Goal: Feedback & Contribution: Submit feedback/report problem

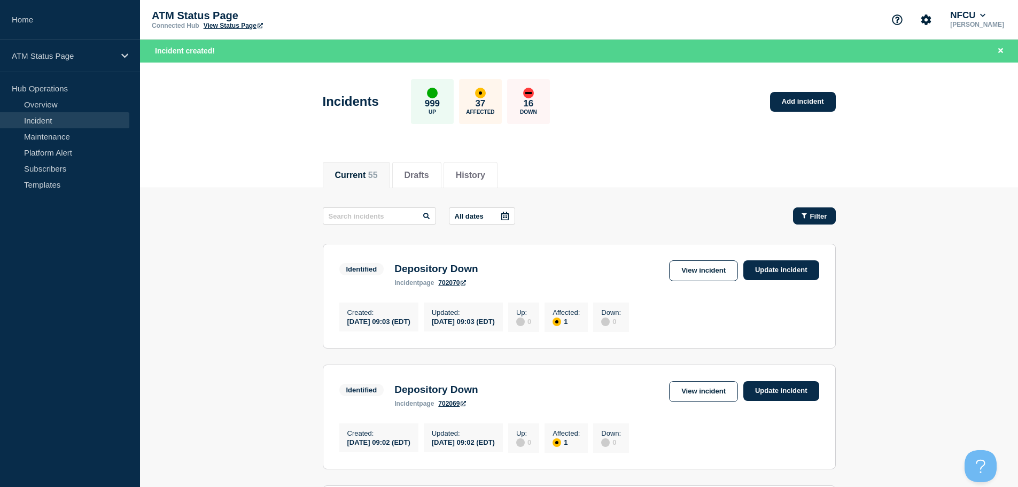
click at [812, 207] on button "Filter" at bounding box center [814, 215] width 43 height 17
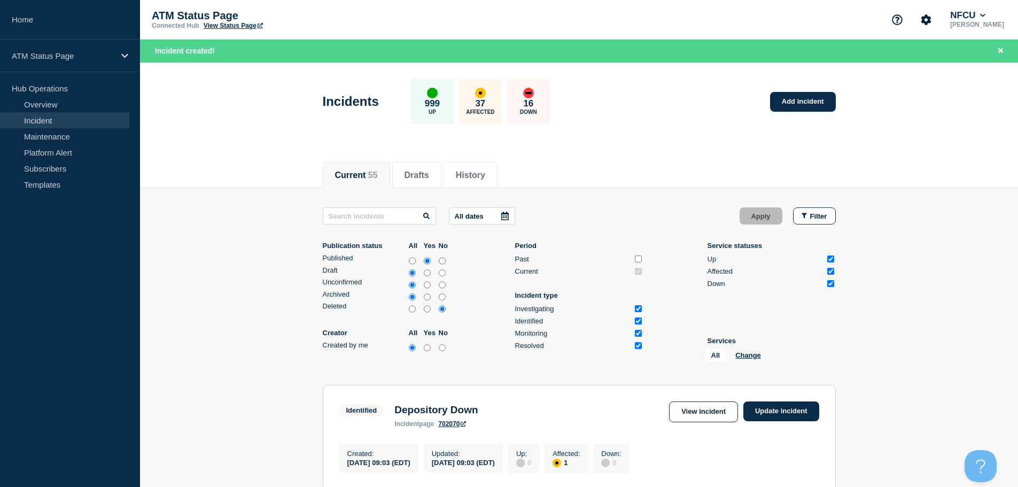
click at [745, 349] on li "Services All Change" at bounding box center [772, 351] width 128 height 29
click at [744, 353] on button "Change" at bounding box center [749, 355] width 26 height 8
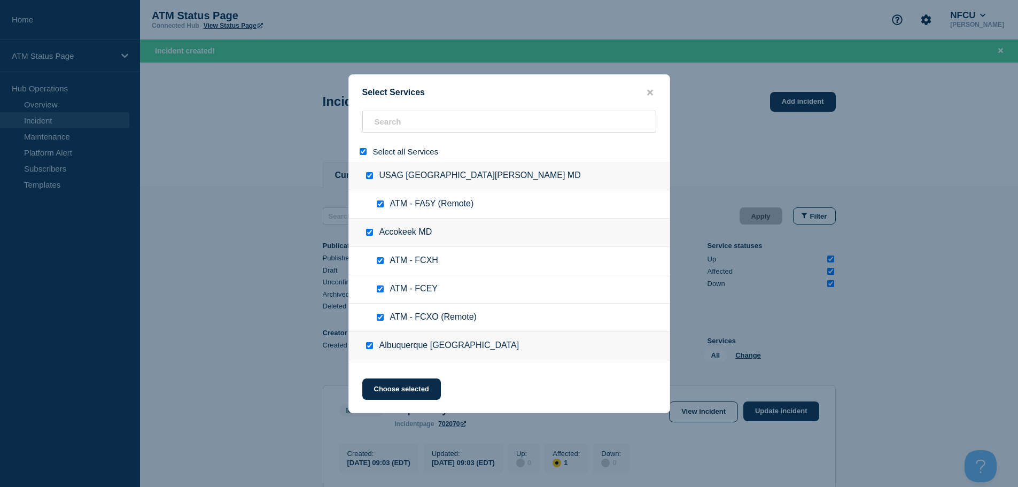
click at [363, 152] on input "select all" at bounding box center [363, 151] width 7 height 7
checkbox input "false"
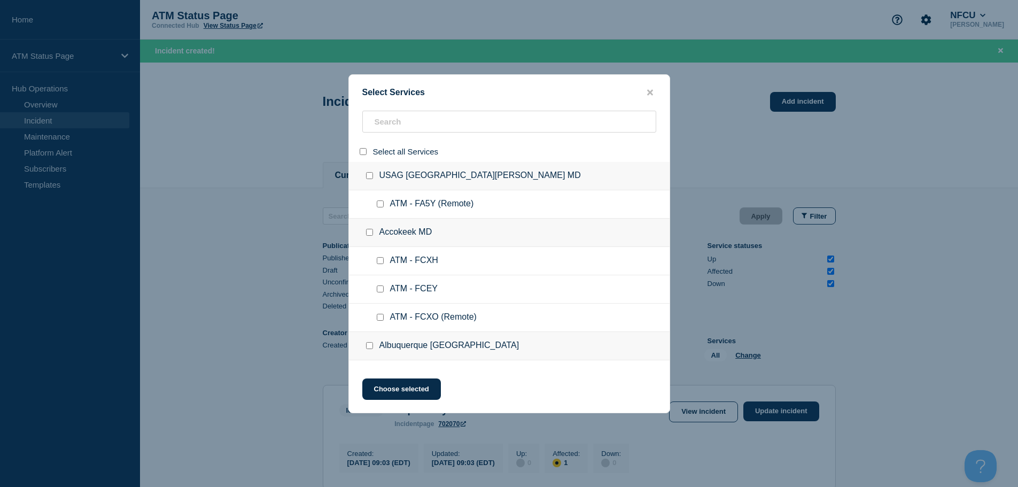
checkbox input "false"
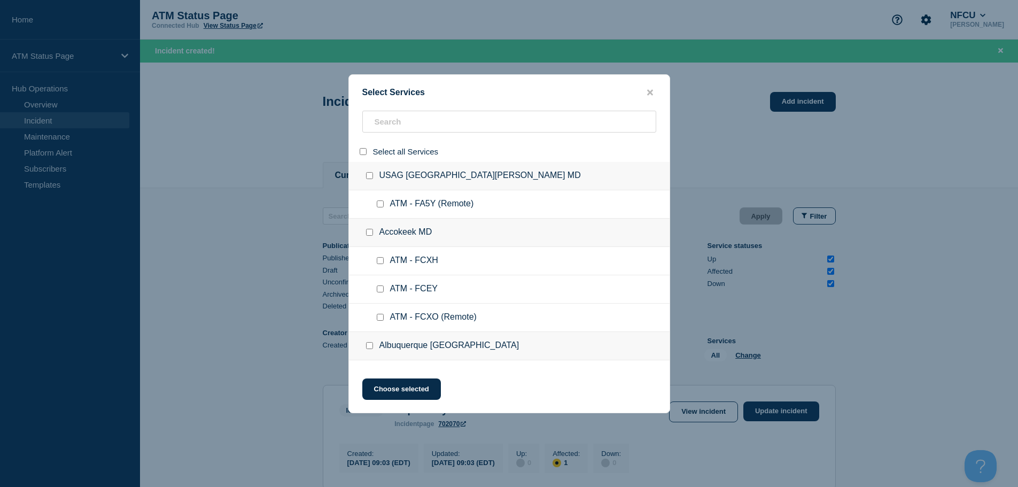
checkbox input "false"
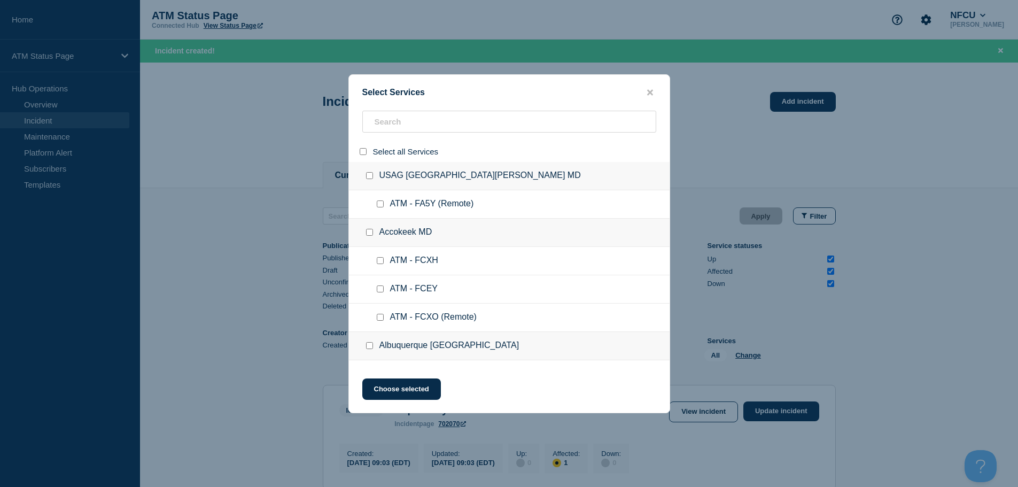
checkbox input "false"
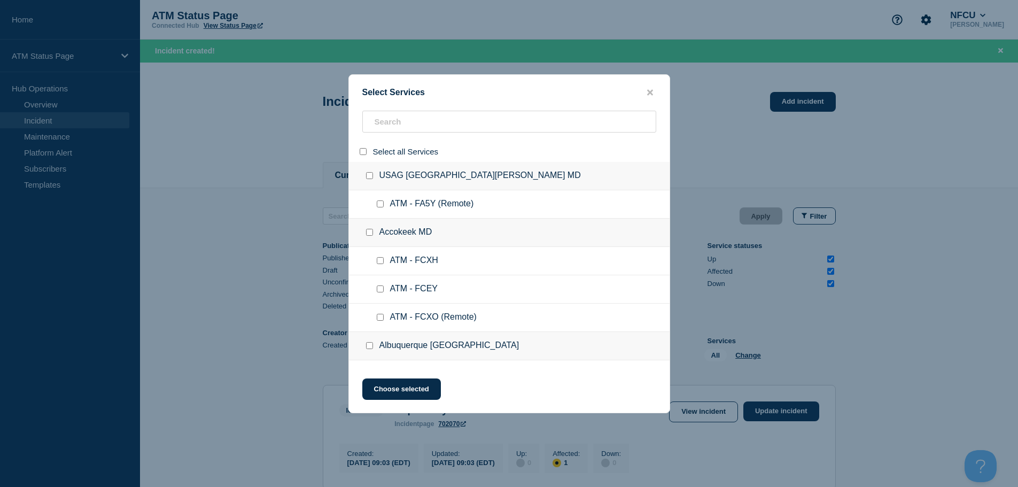
checkbox input "false"
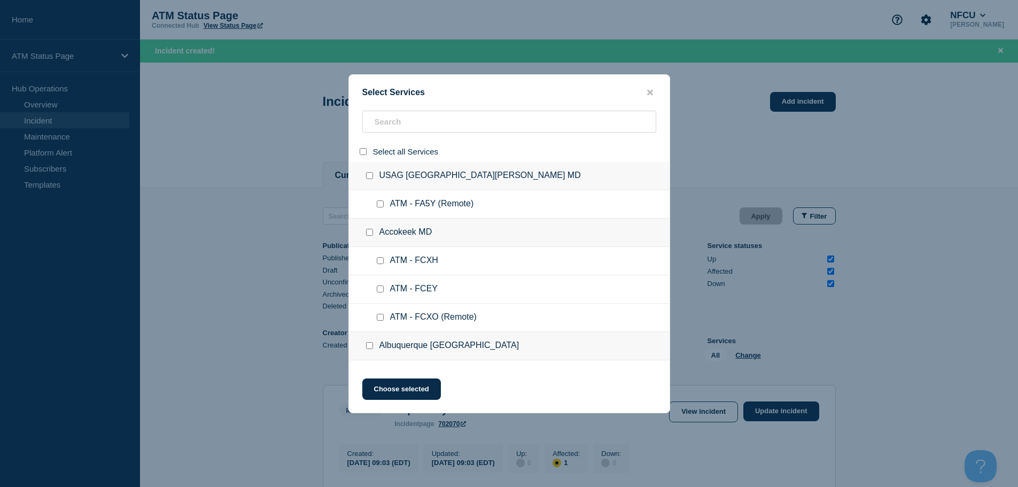
checkbox input "false"
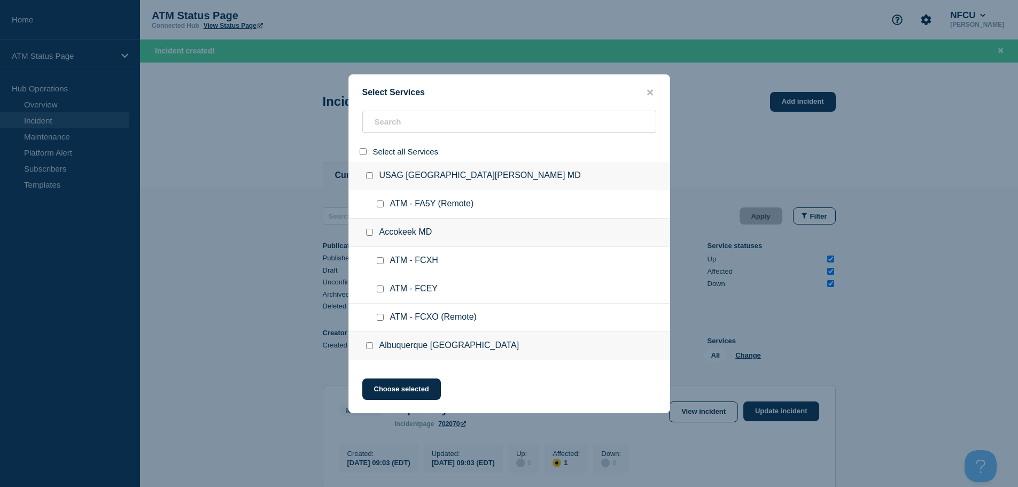
checkbox input "false"
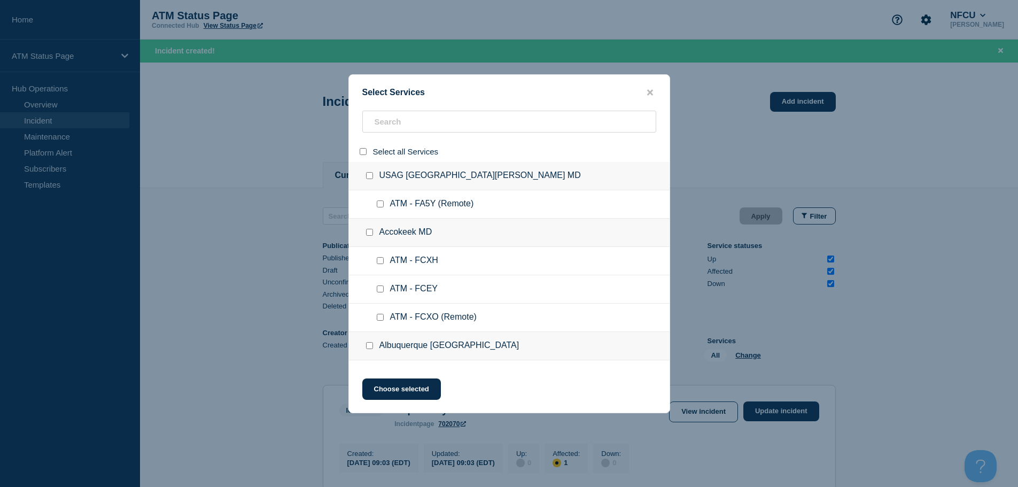
checkbox input "false"
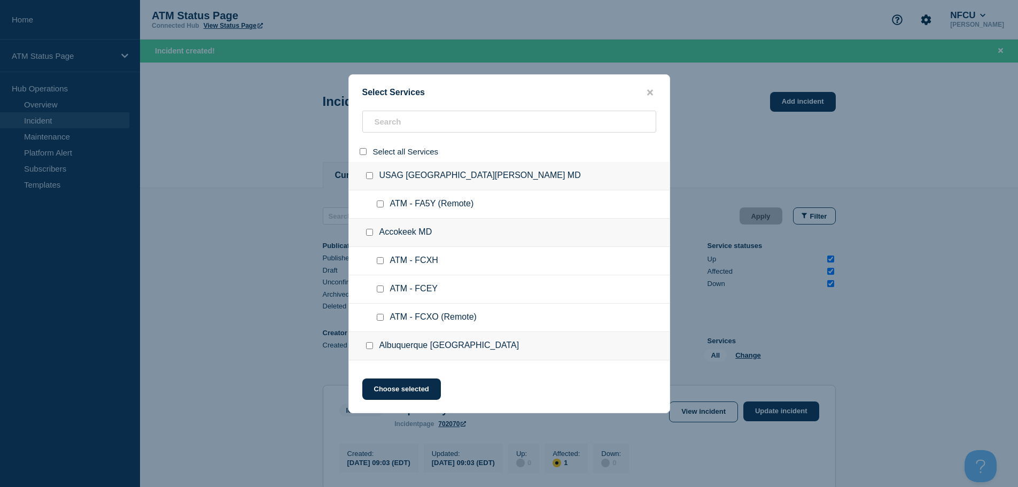
checkbox input "false"
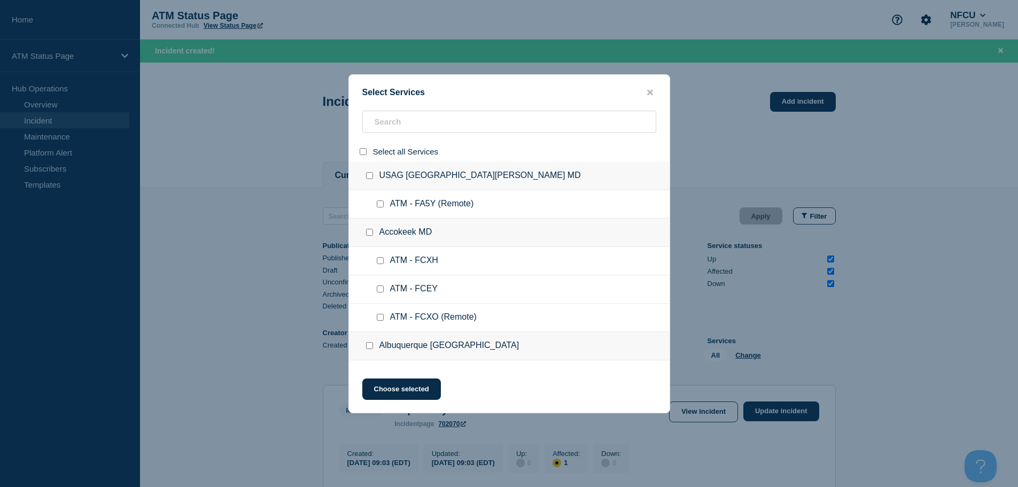
checkbox input "false"
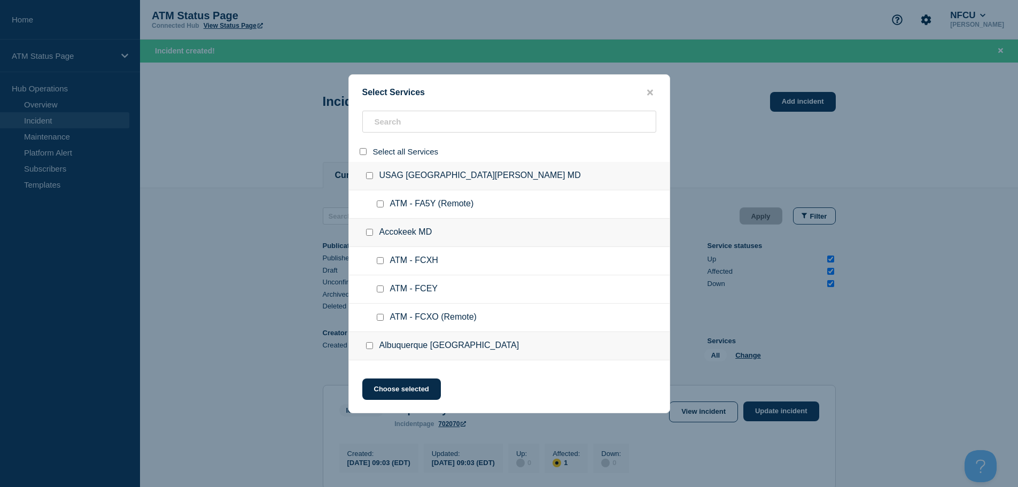
checkbox input "false"
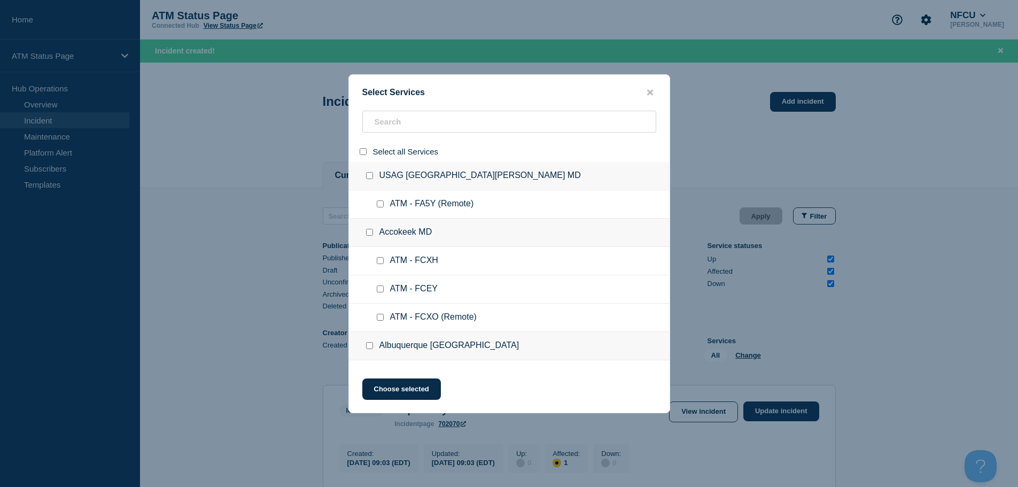
checkbox input "false"
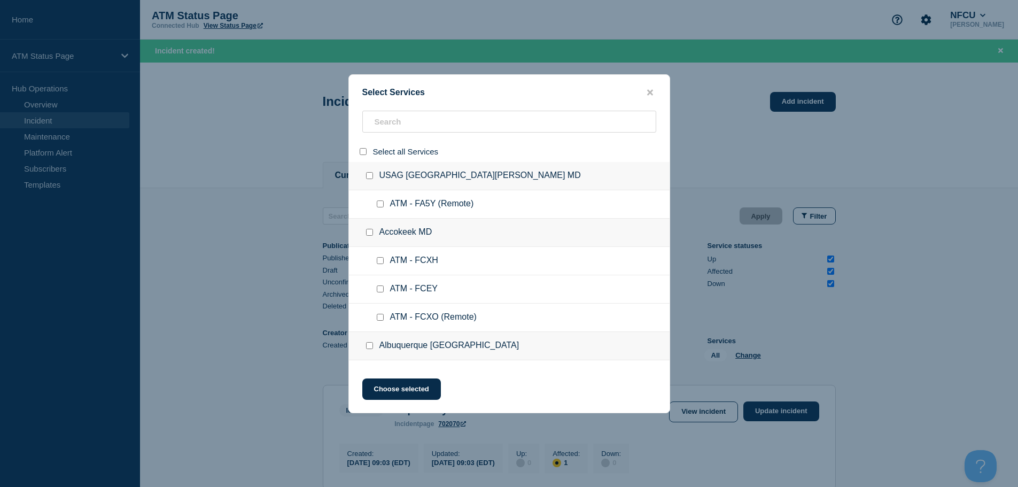
checkbox input "false"
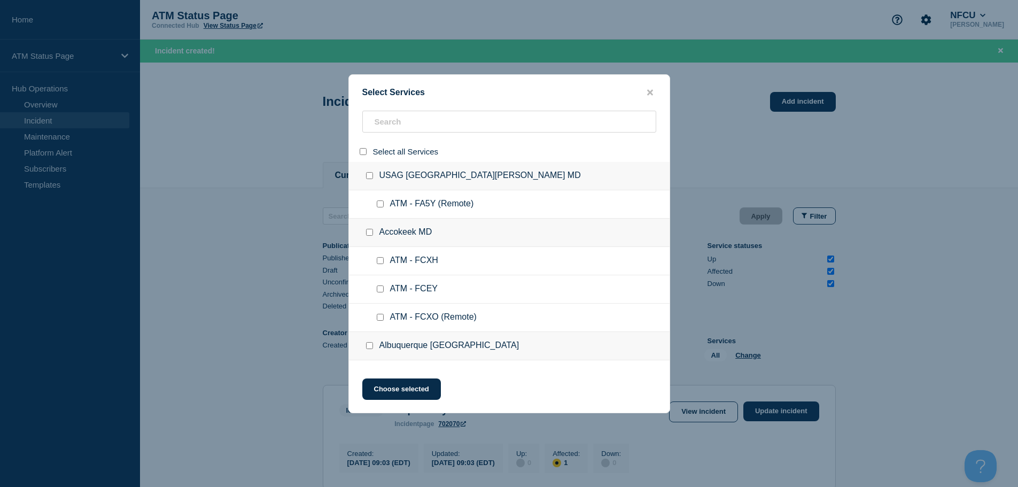
checkbox input "false"
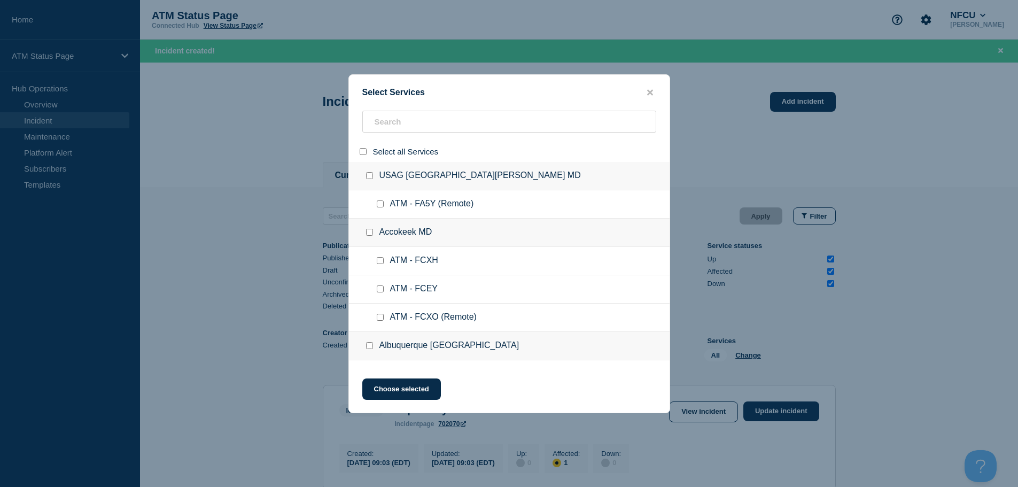
checkbox input "false"
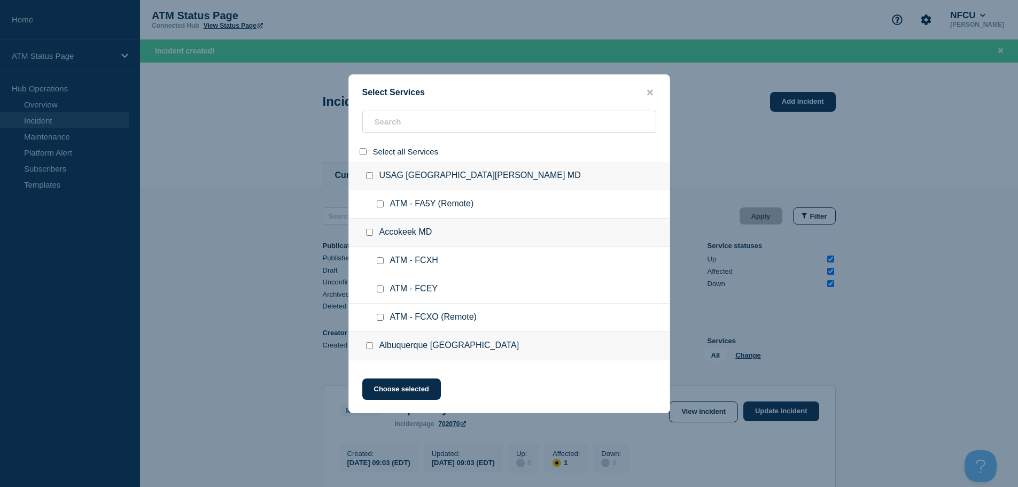
checkbox input "false"
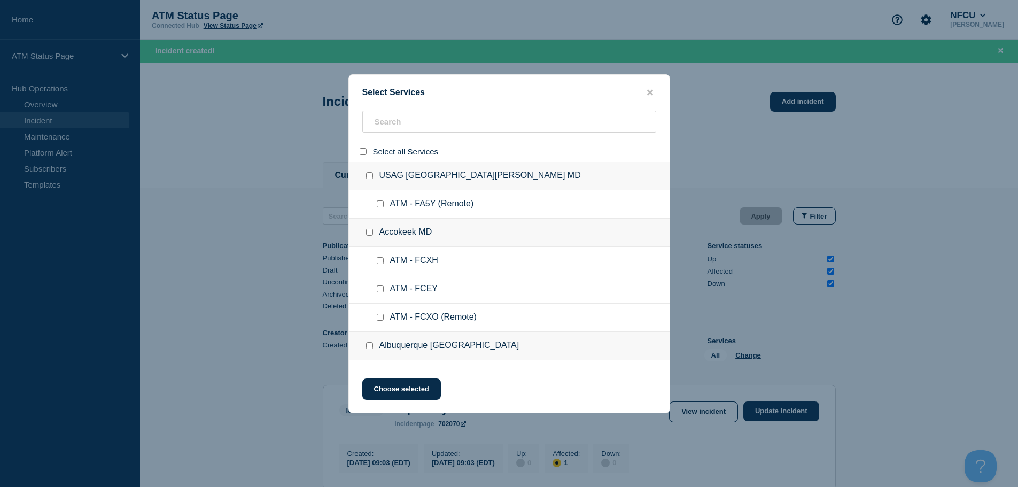
checkbox input "false"
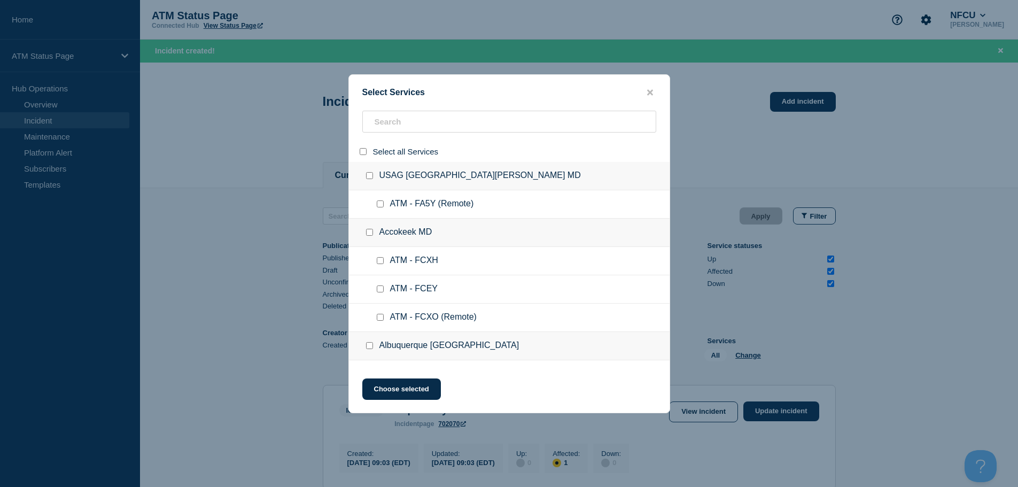
checkbox input "false"
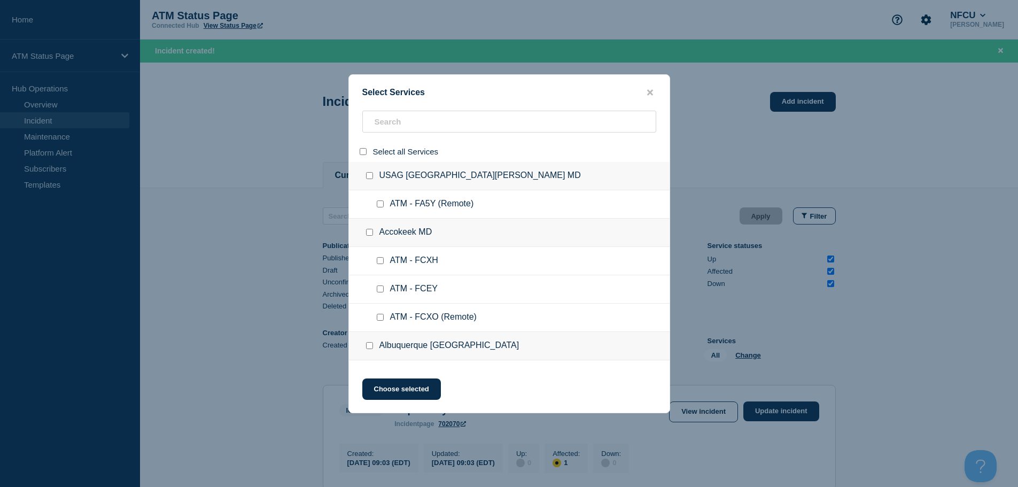
checkbox input "false"
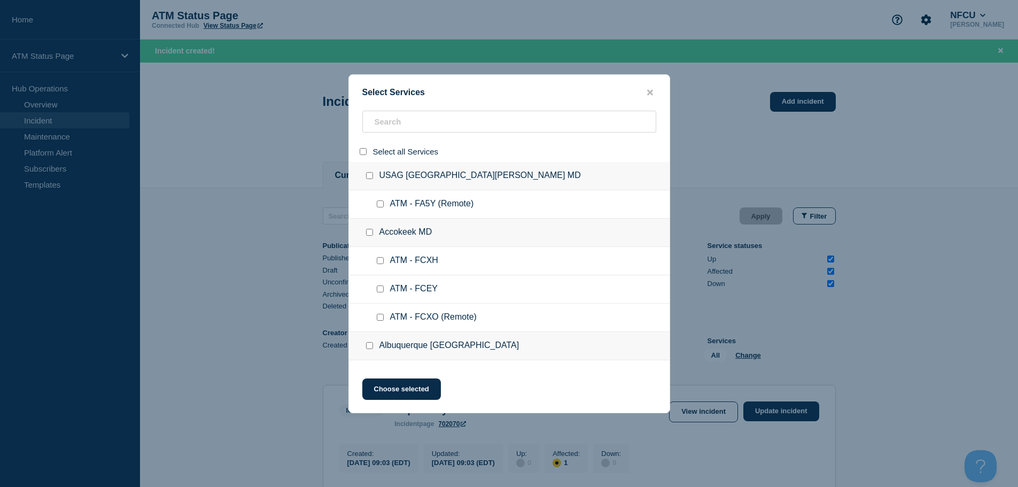
checkbox input "false"
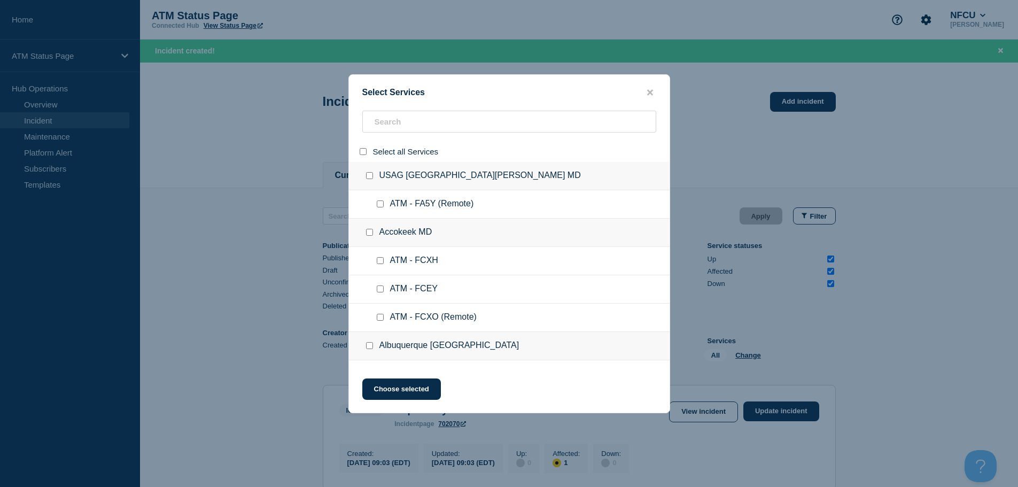
checkbox input "false"
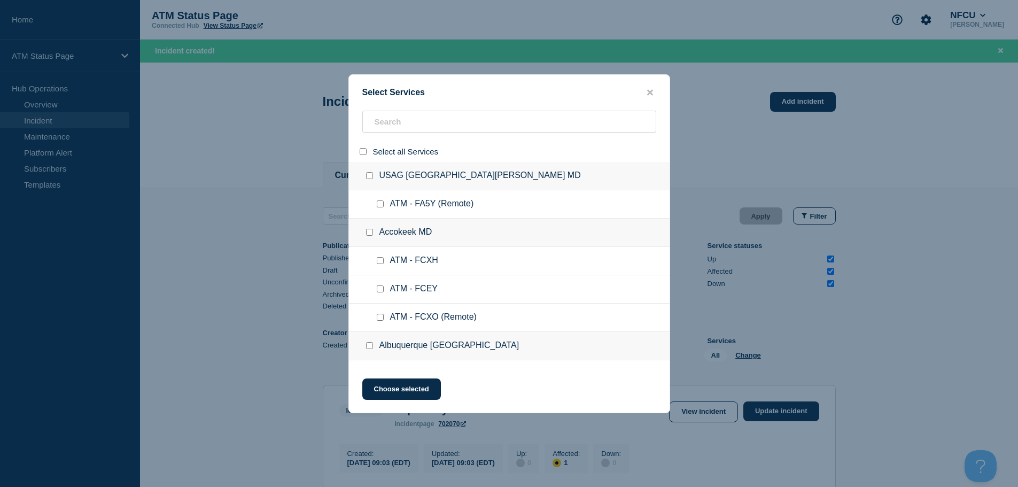
checkbox input "false"
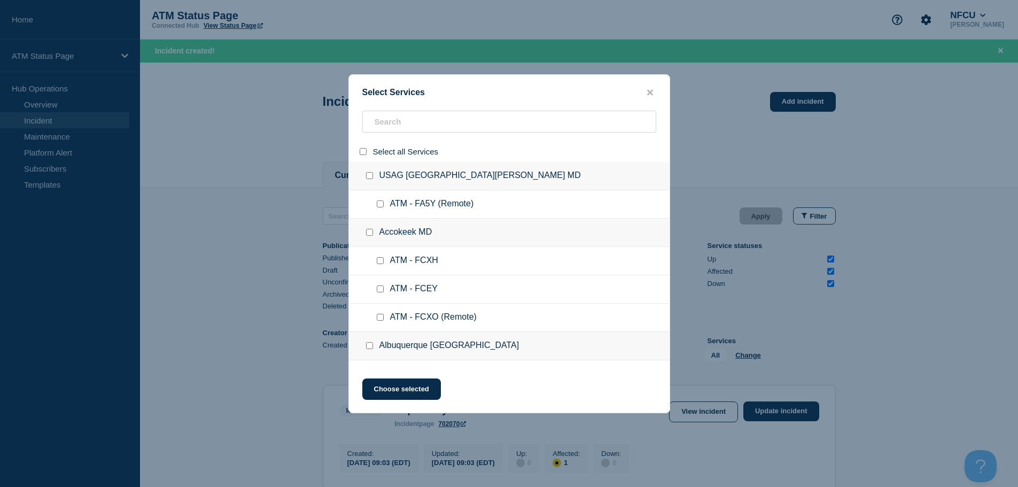
checkbox input "false"
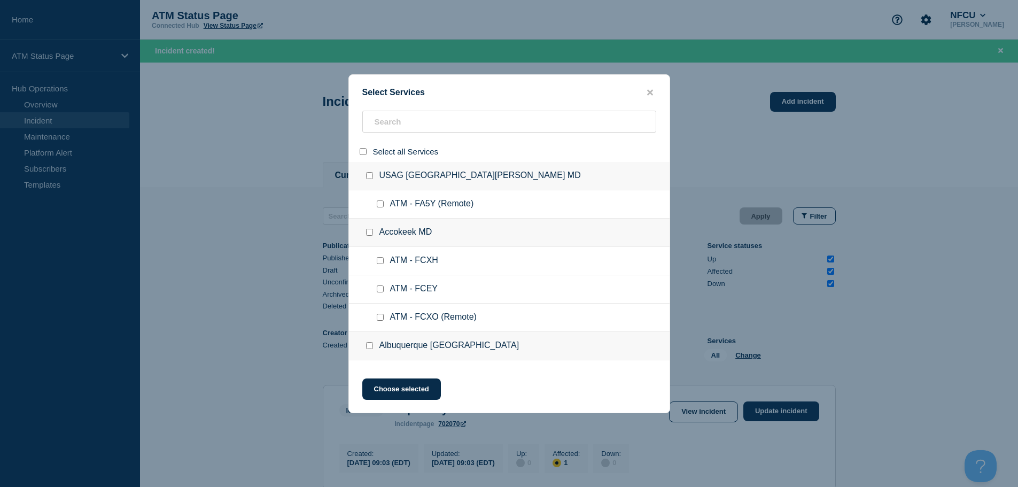
checkbox input "false"
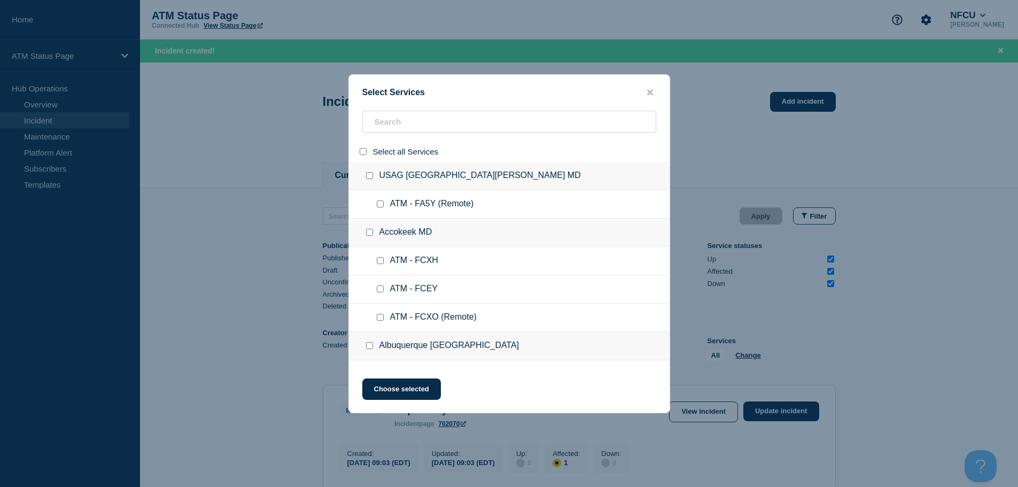
checkbox input "false"
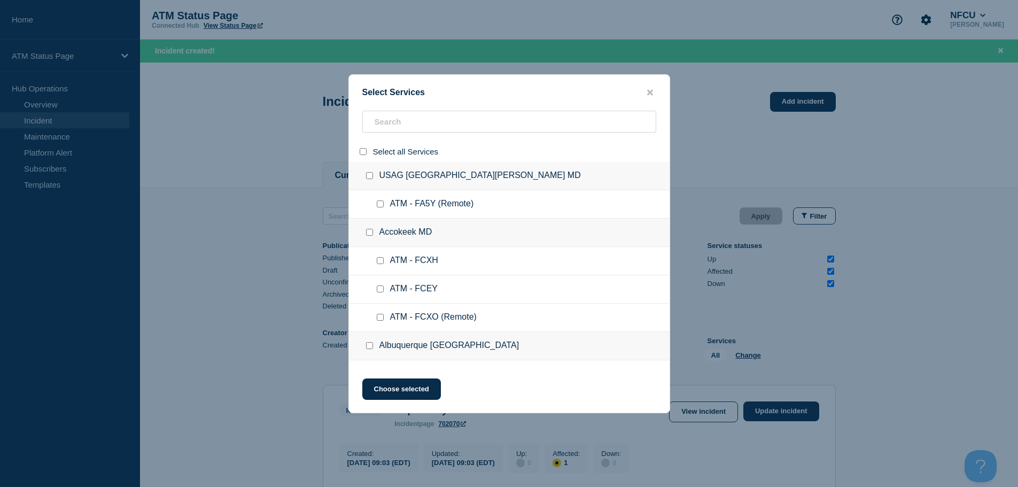
checkbox input "false"
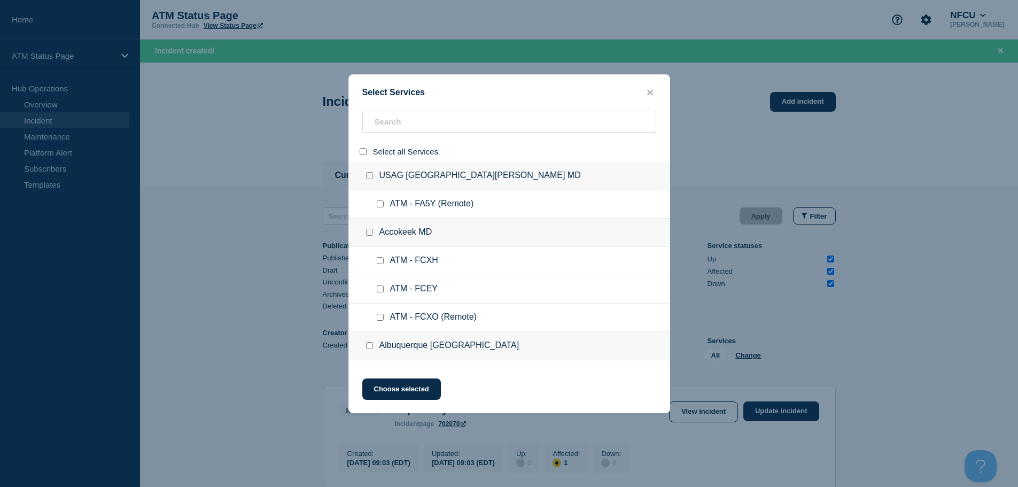
checkbox input "false"
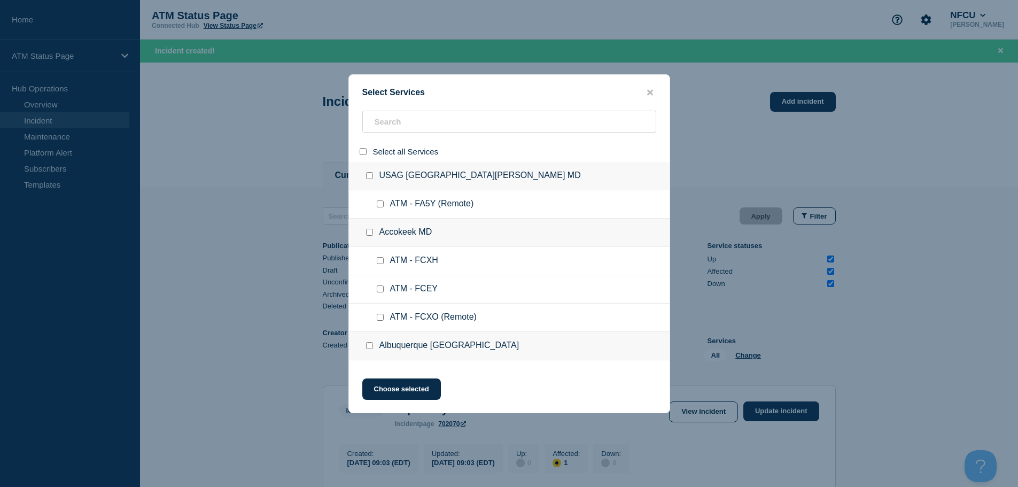
checkbox input "false"
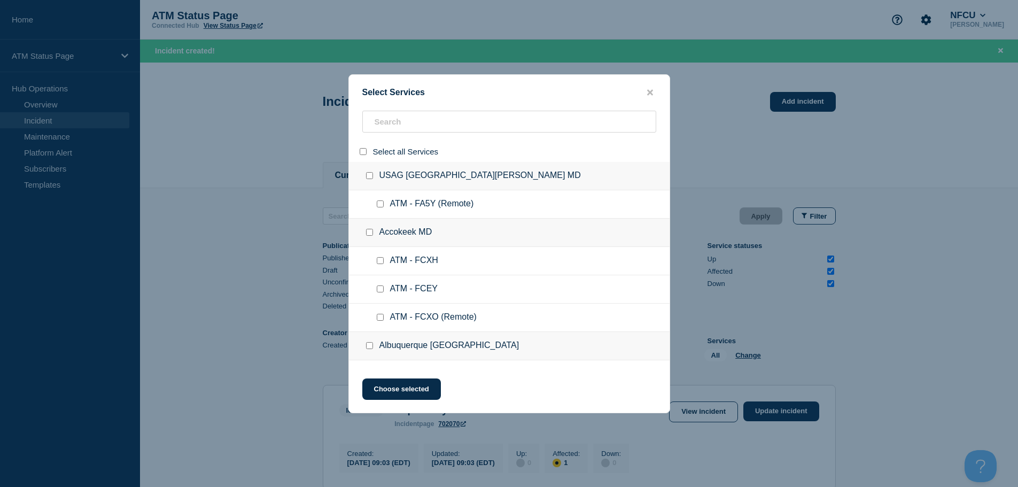
checkbox input "false"
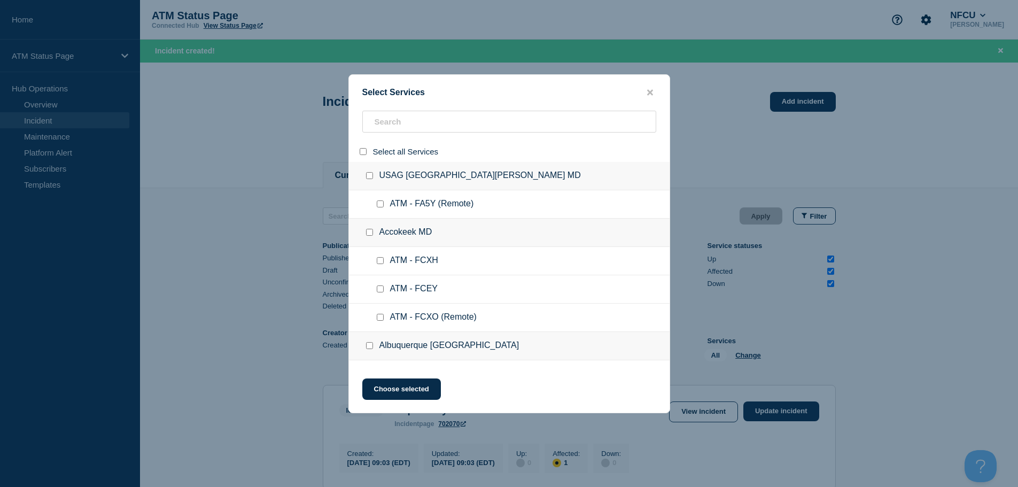
checkbox input "false"
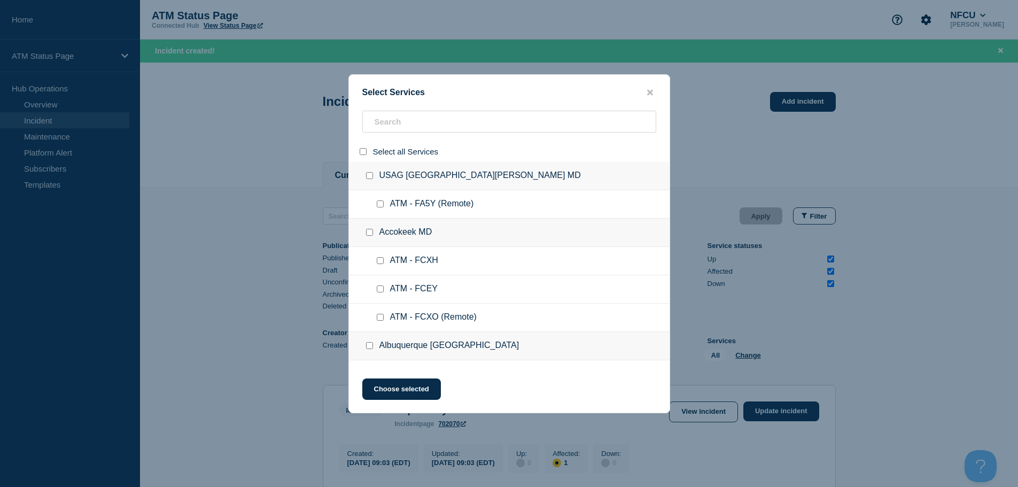
checkbox input "false"
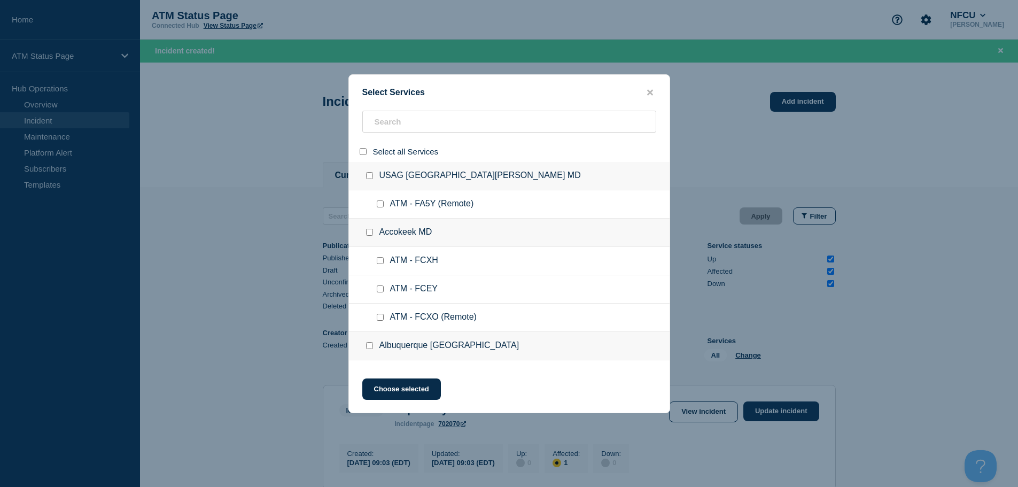
checkbox input "false"
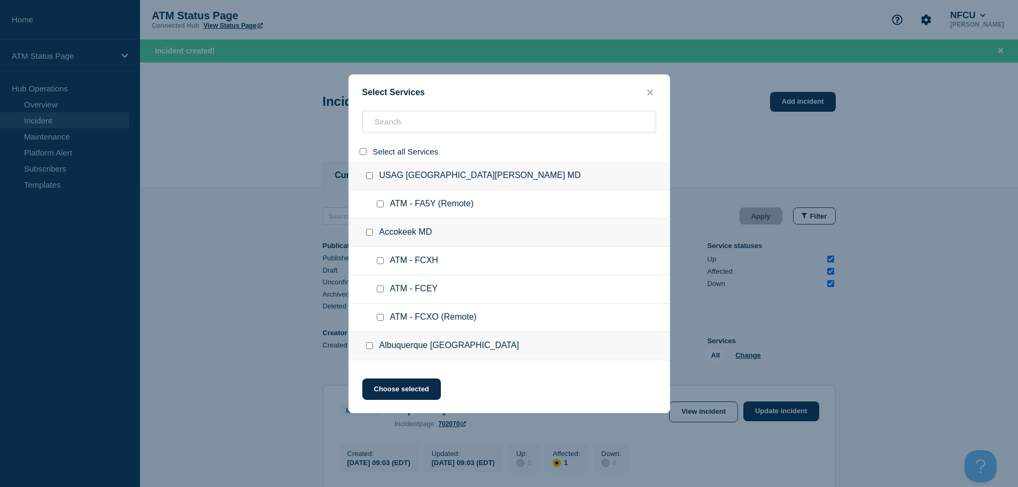
checkbox input "false"
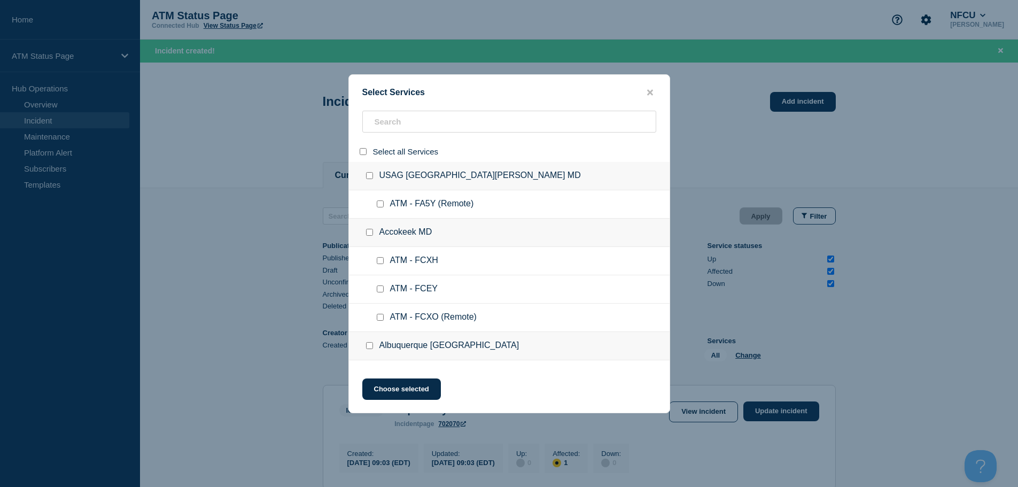
checkbox input "false"
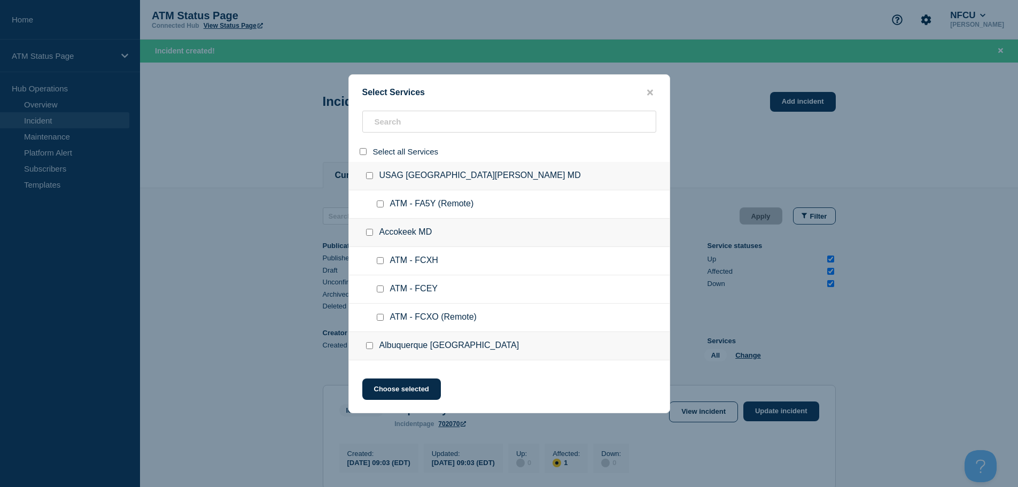
checkbox input "false"
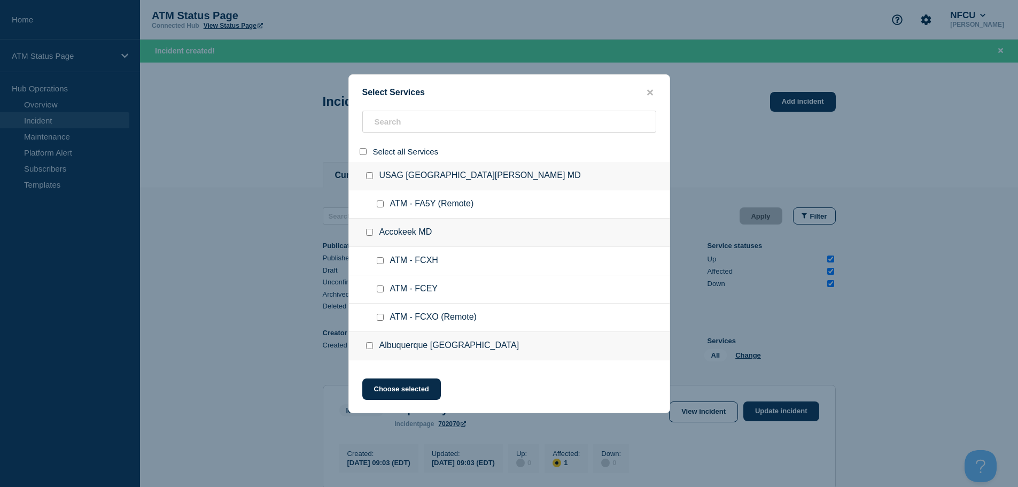
checkbox input "false"
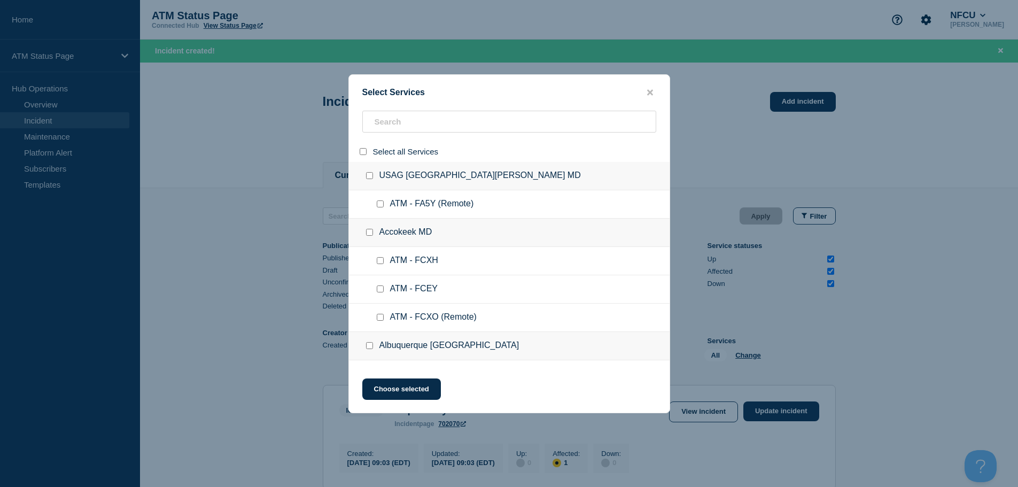
checkbox input "false"
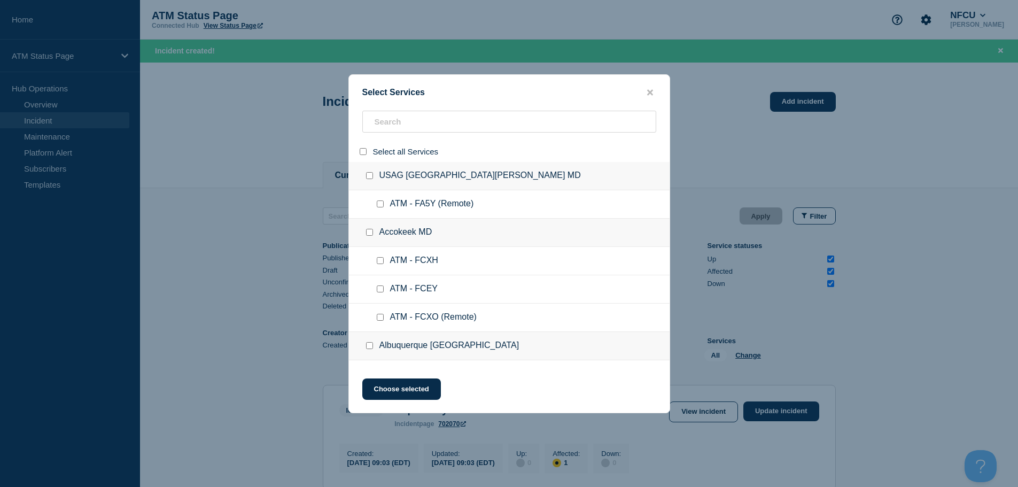
checkbox input "false"
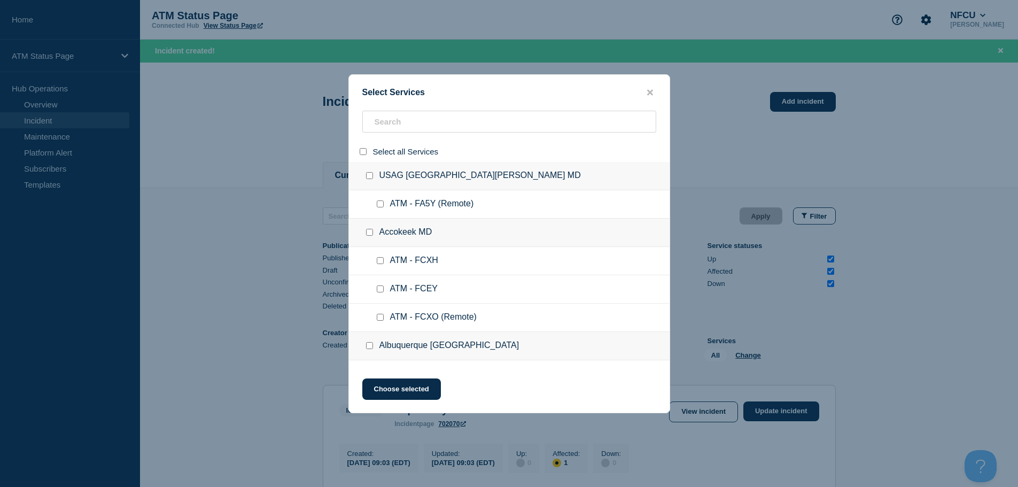
checkbox input "false"
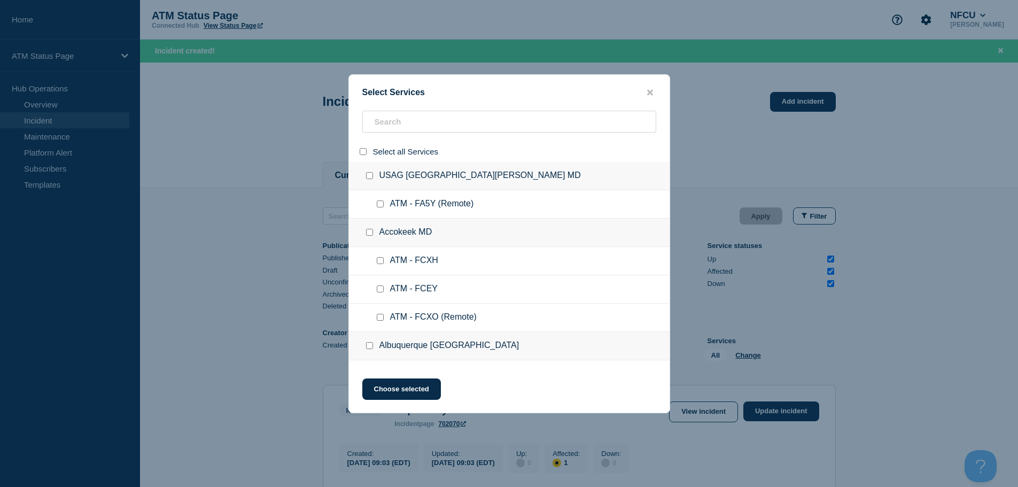
checkbox input "false"
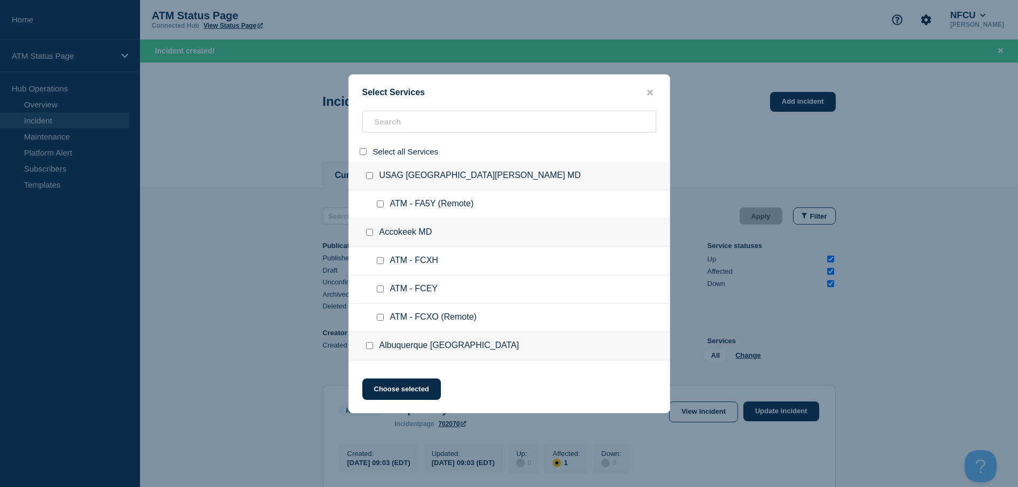
checkbox input "false"
click at [405, 125] on input "search" at bounding box center [509, 122] width 294 height 22
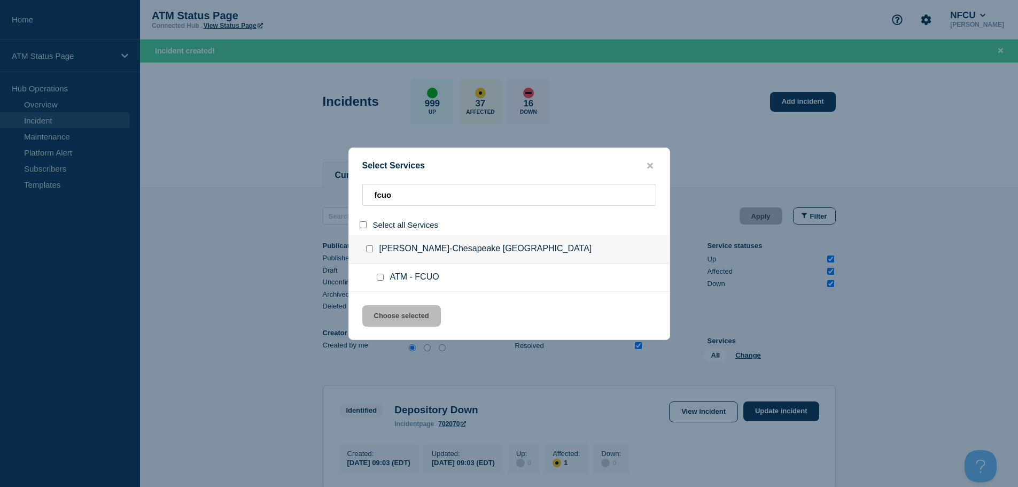
click at [377, 279] on input "service: ATM - FCUO" at bounding box center [380, 277] width 7 height 7
click at [395, 320] on button "Choose selected" at bounding box center [401, 315] width 79 height 21
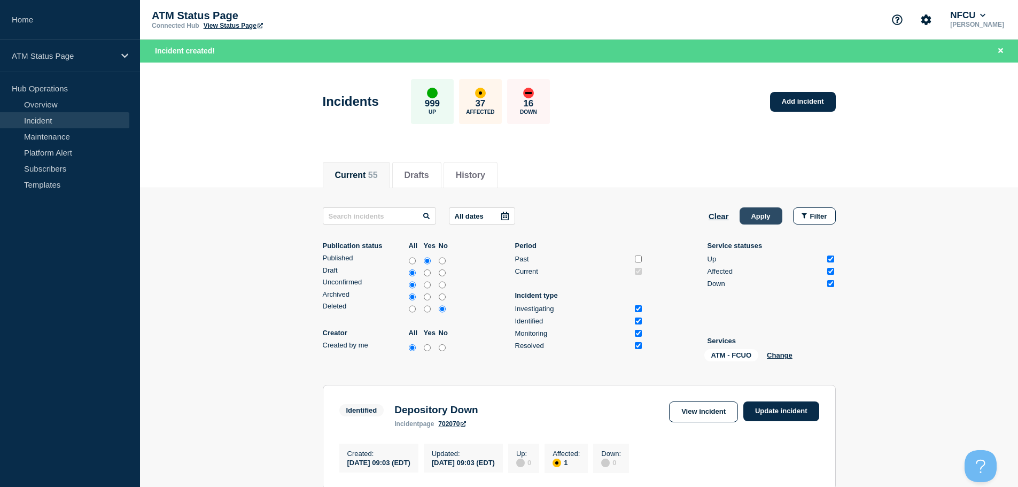
click at [760, 214] on button "Apply" at bounding box center [761, 215] width 43 height 17
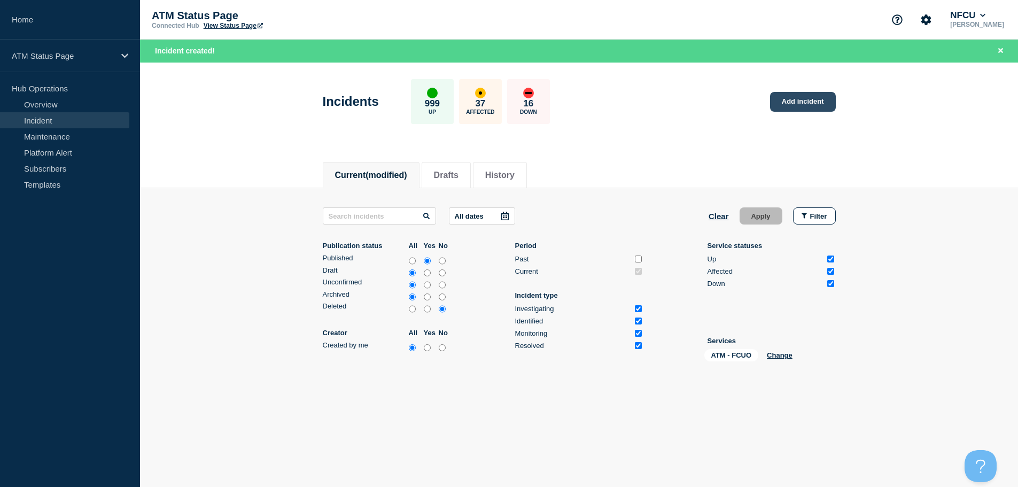
click at [808, 103] on link "Add incident" at bounding box center [803, 102] width 66 height 20
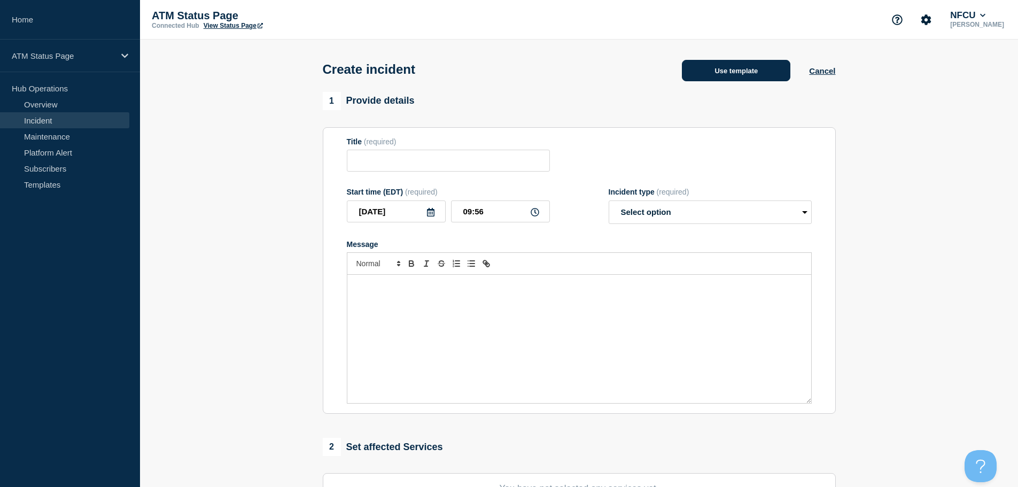
click at [736, 75] on button "Use template" at bounding box center [736, 70] width 109 height 21
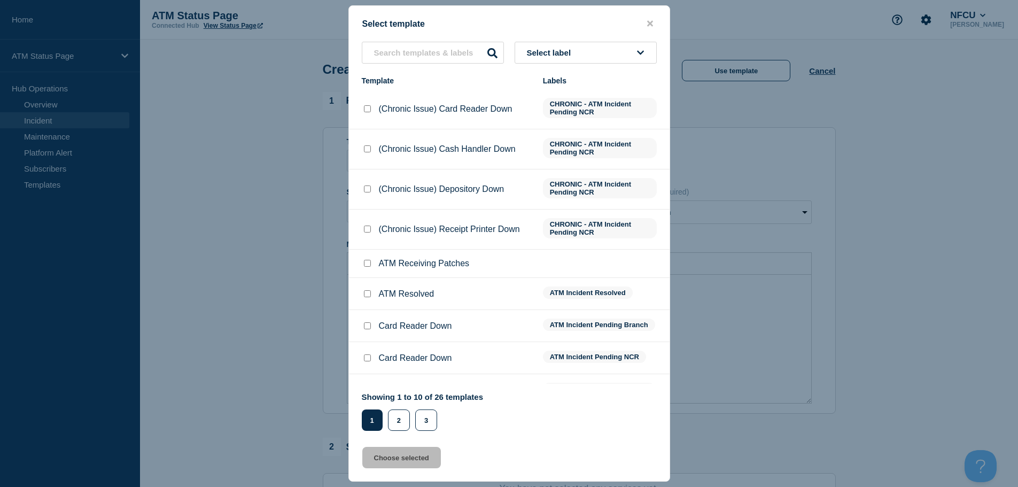
click at [597, 56] on button "Select label" at bounding box center [586, 53] width 142 height 22
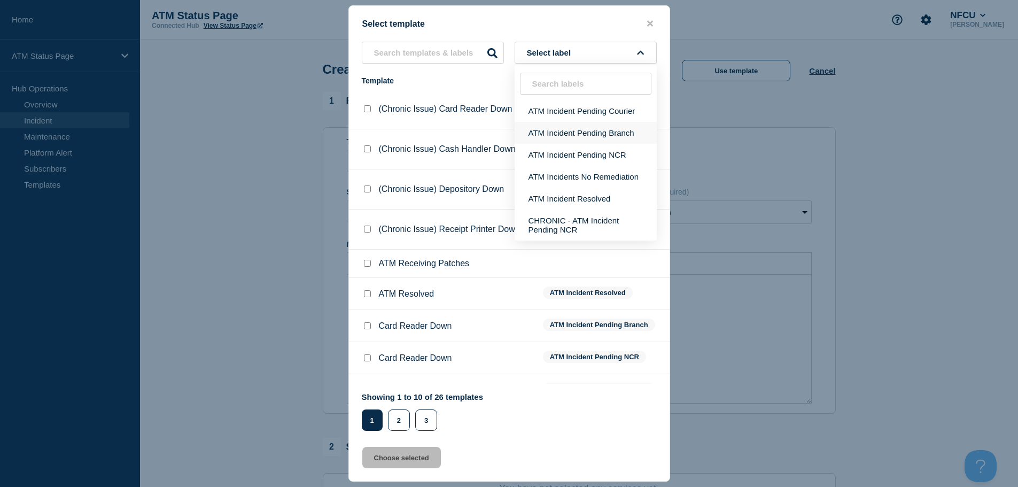
click at [596, 132] on button "ATM Incident Pending Branch" at bounding box center [586, 133] width 142 height 22
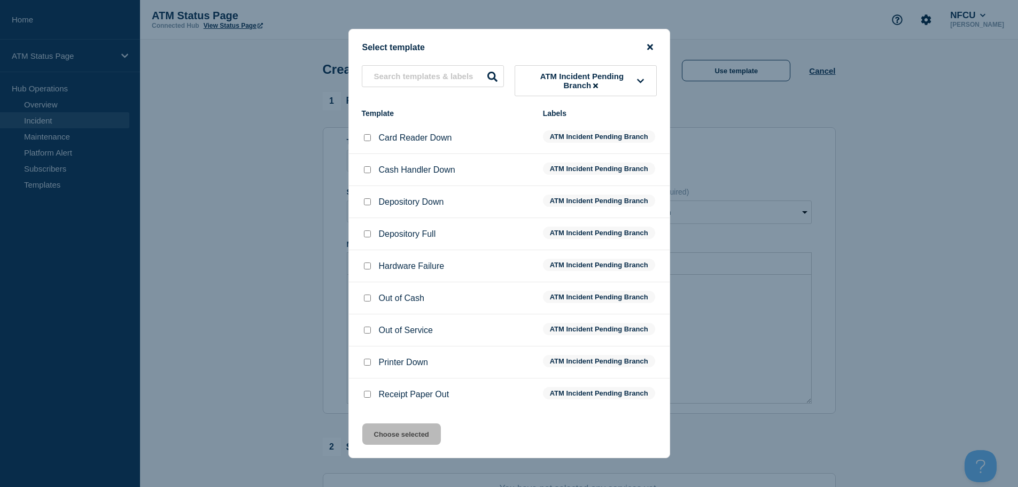
click at [653, 45] on icon "close button" at bounding box center [650, 47] width 6 height 9
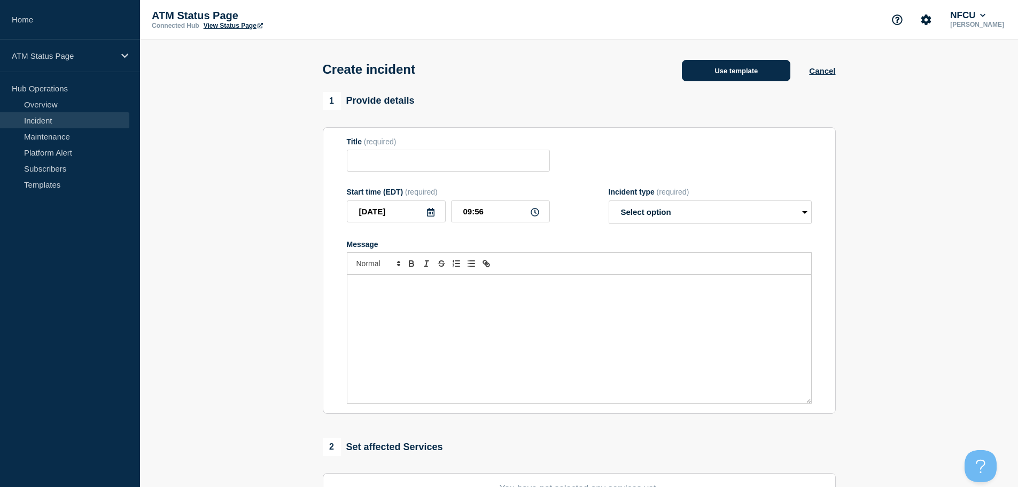
click at [752, 72] on button "Use template" at bounding box center [736, 70] width 109 height 21
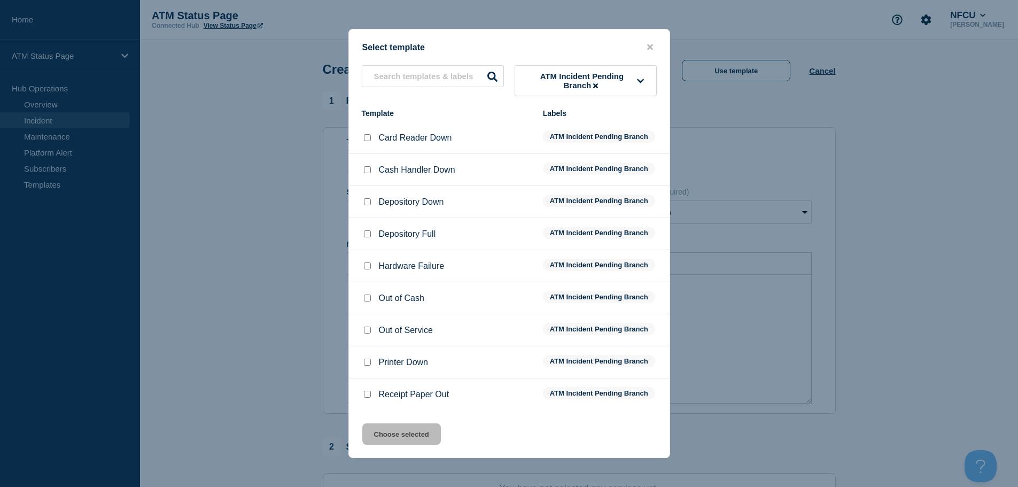
click at [367, 299] on input "Out of Cash checkbox" at bounding box center [367, 298] width 7 height 7
click at [410, 437] on button "Choose selected" at bounding box center [401, 433] width 79 height 21
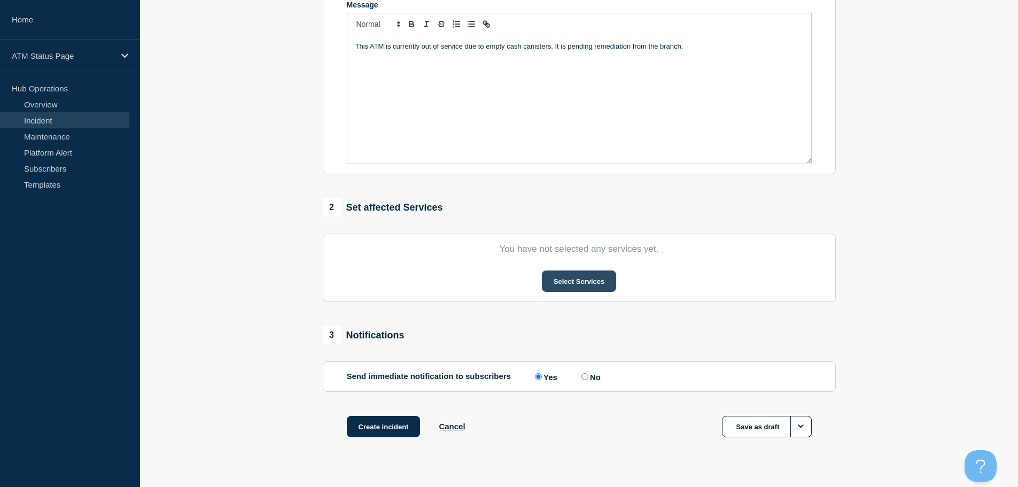
scroll to position [262, 0]
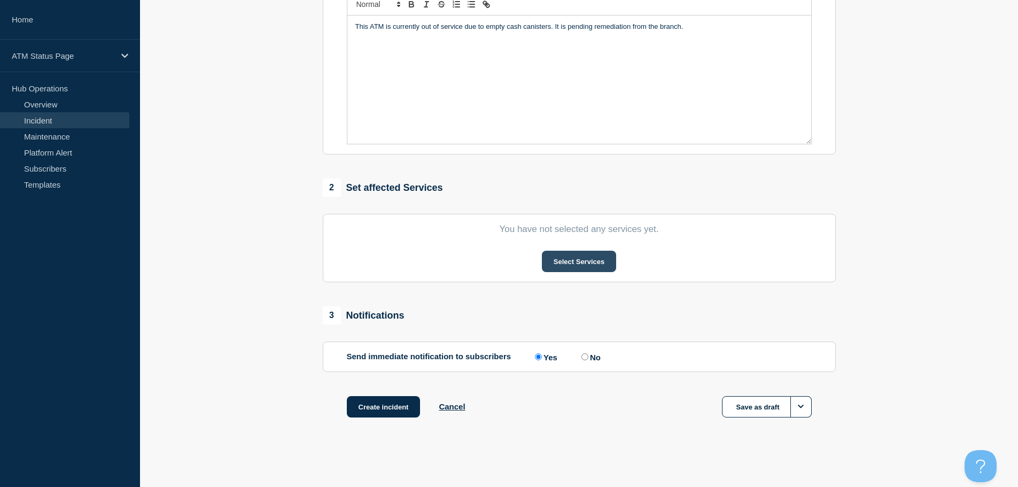
click at [583, 269] on button "Select Services" at bounding box center [579, 261] width 74 height 21
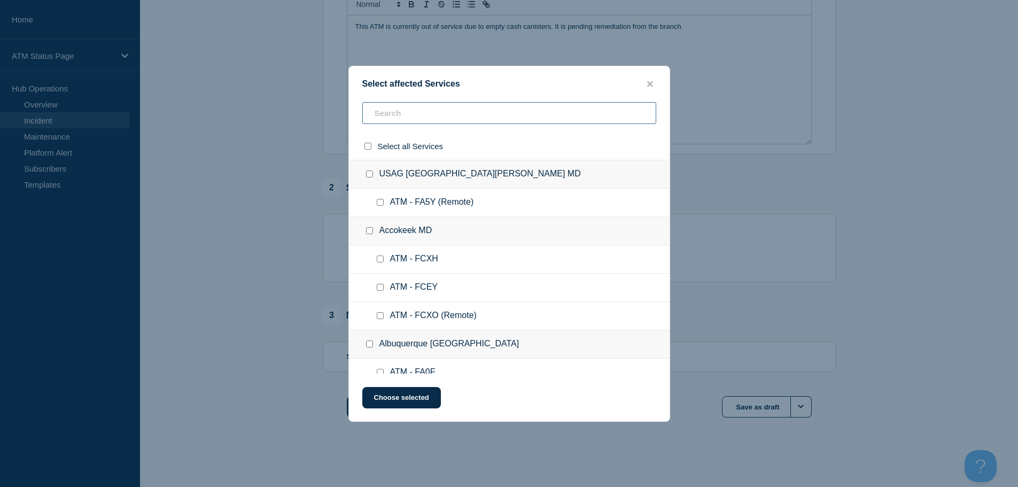
click at [491, 110] on input "text" at bounding box center [509, 113] width 294 height 22
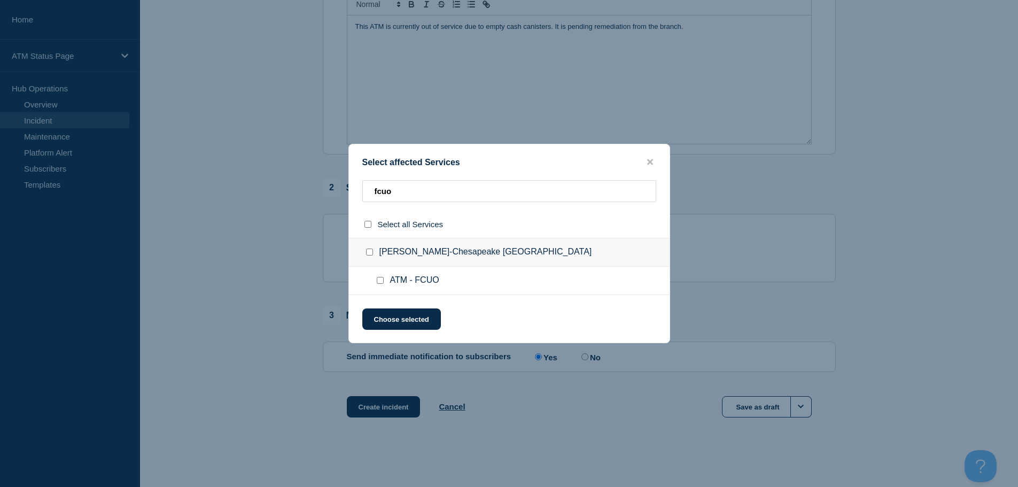
click at [381, 282] on input "ATM - FCUO checkbox" at bounding box center [380, 280] width 7 height 7
click at [399, 322] on button "Choose selected" at bounding box center [401, 318] width 79 height 21
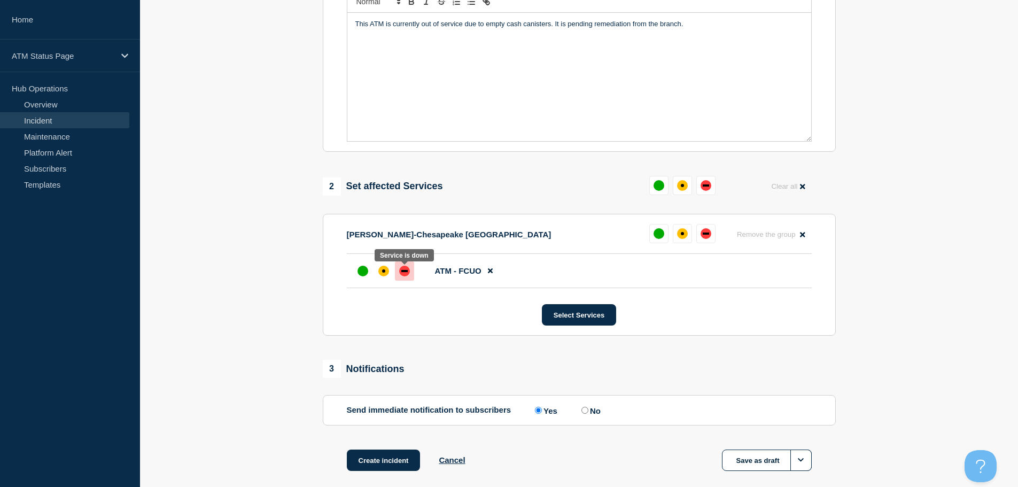
click at [408, 275] on div "down" at bounding box center [404, 271] width 11 height 11
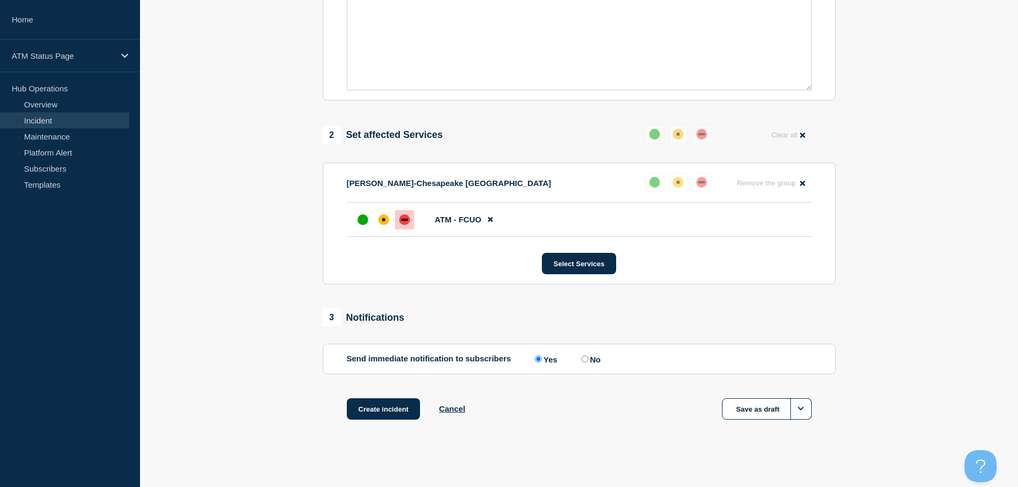
scroll to position [318, 0]
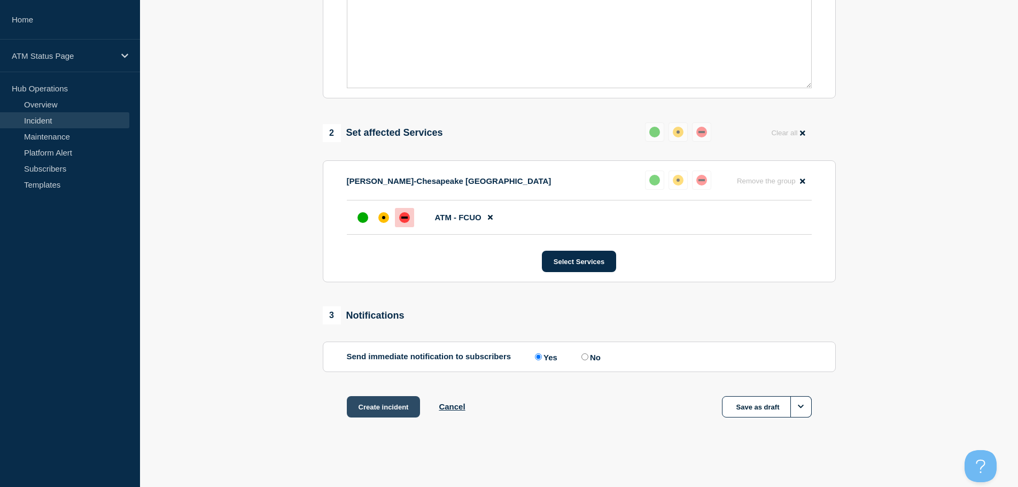
click at [382, 412] on button "Create incident" at bounding box center [384, 406] width 74 height 21
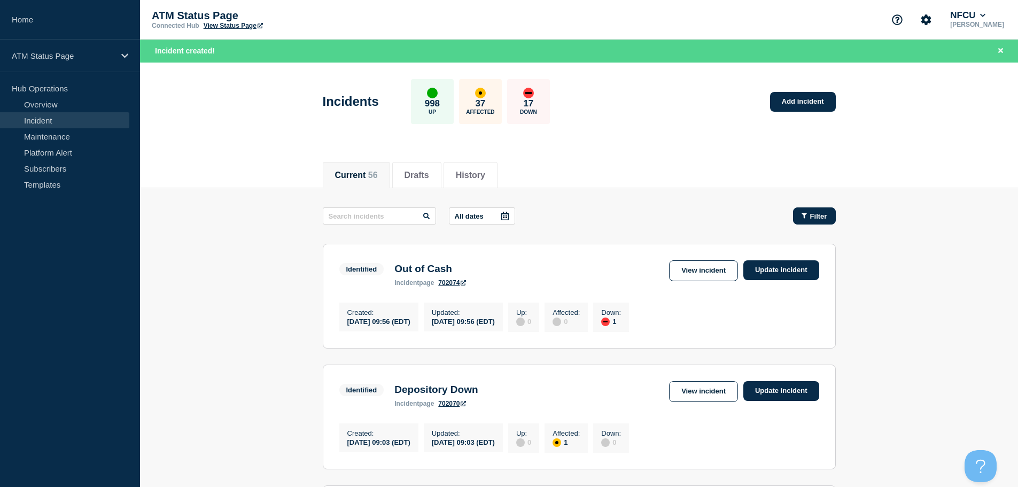
click at [806, 216] on icon "button" at bounding box center [804, 215] width 5 height 7
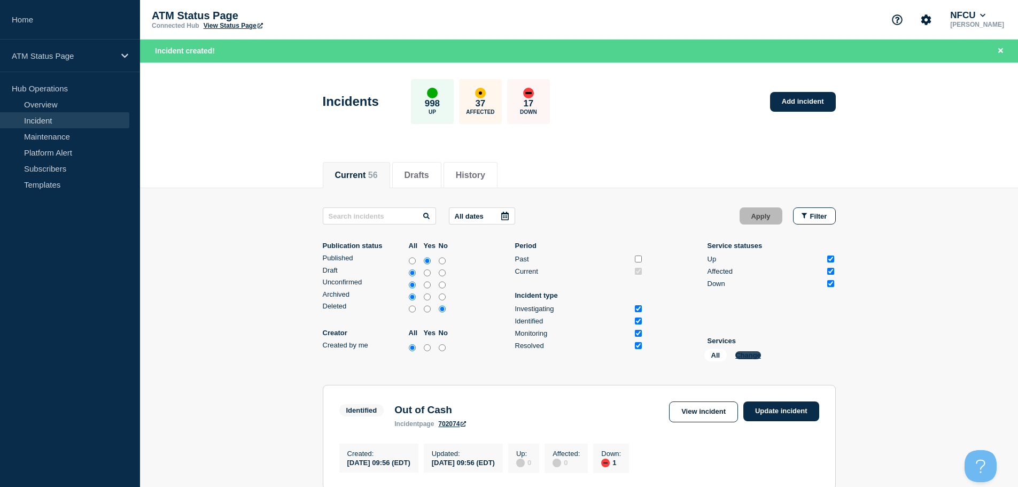
click at [747, 356] on button "Change" at bounding box center [749, 355] width 26 height 8
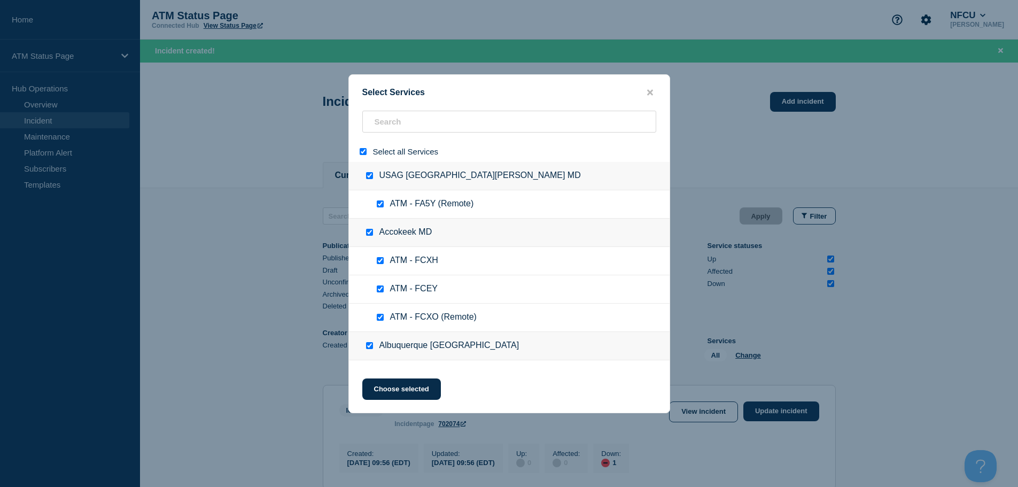
click at [364, 153] on input "select all" at bounding box center [363, 151] width 7 height 7
click at [407, 123] on input "search" at bounding box center [509, 122] width 294 height 22
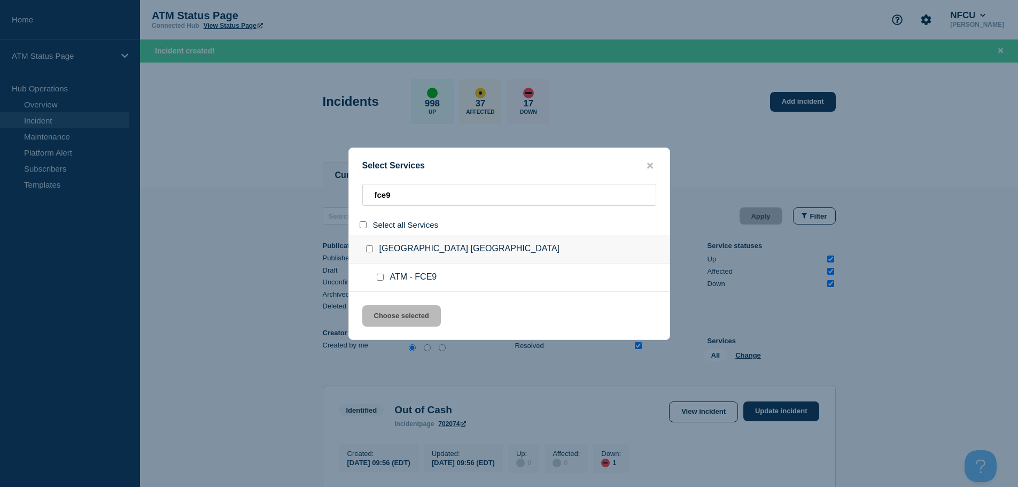
click at [380, 279] on input "service: ATM - FCE9" at bounding box center [380, 277] width 7 height 7
click at [386, 321] on button "Choose selected" at bounding box center [401, 315] width 79 height 21
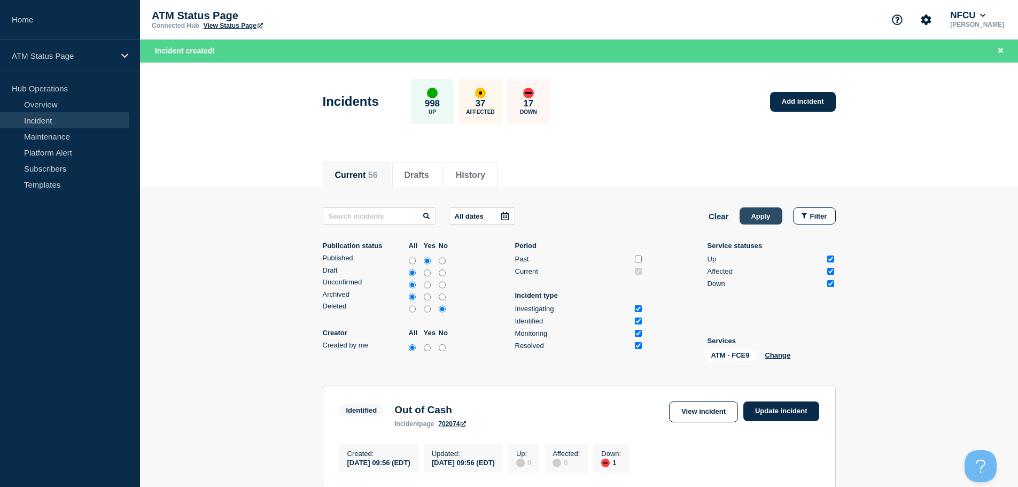
click at [776, 215] on button "Apply" at bounding box center [761, 215] width 43 height 17
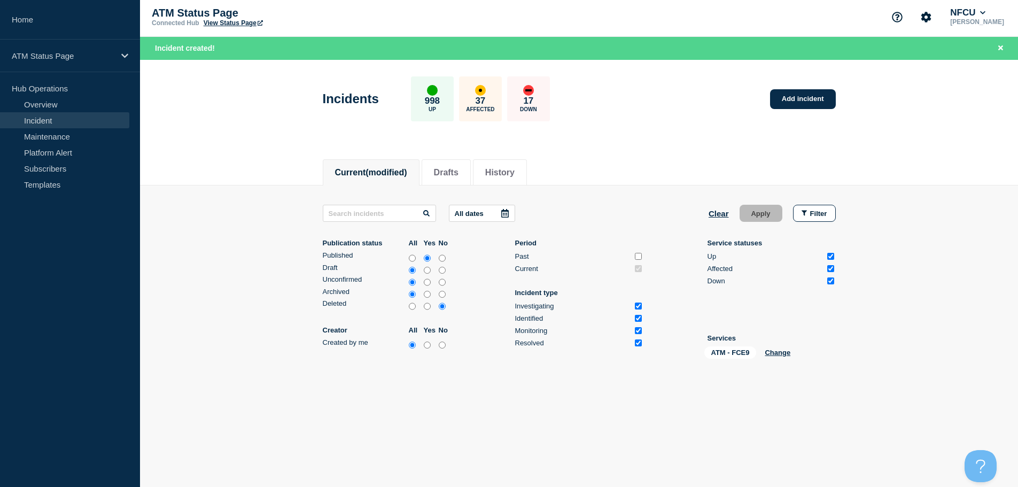
scroll to position [3, 0]
click at [718, 211] on button "Clear" at bounding box center [719, 212] width 20 height 17
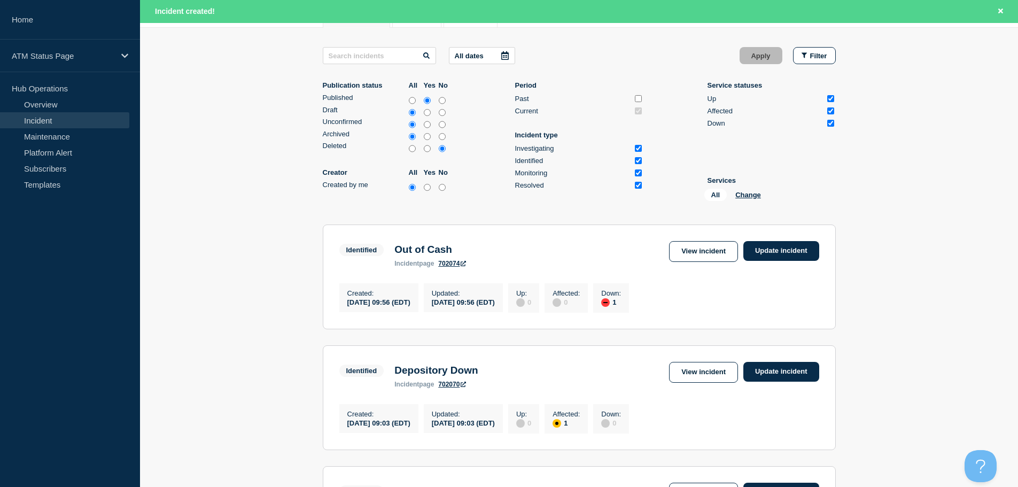
scroll to position [164, 0]
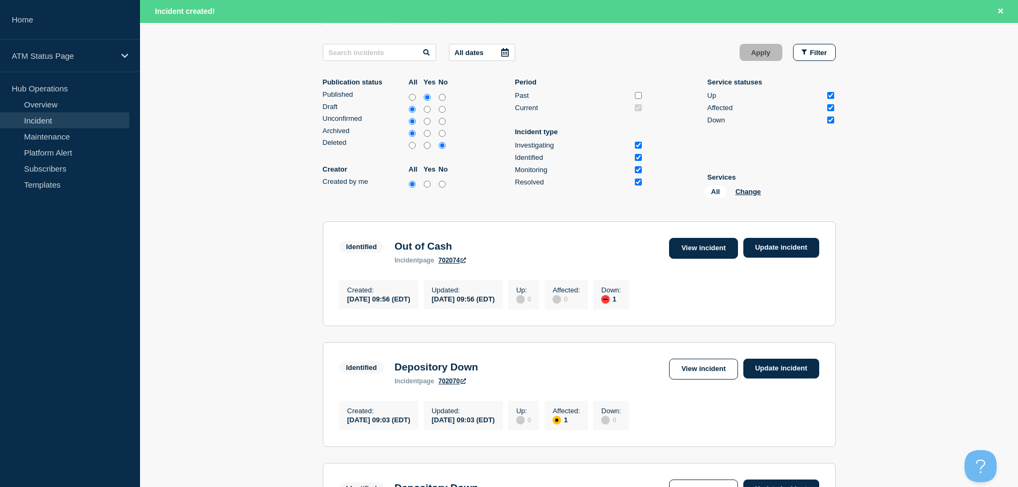
click at [720, 247] on link "View incident" at bounding box center [703, 248] width 69 height 21
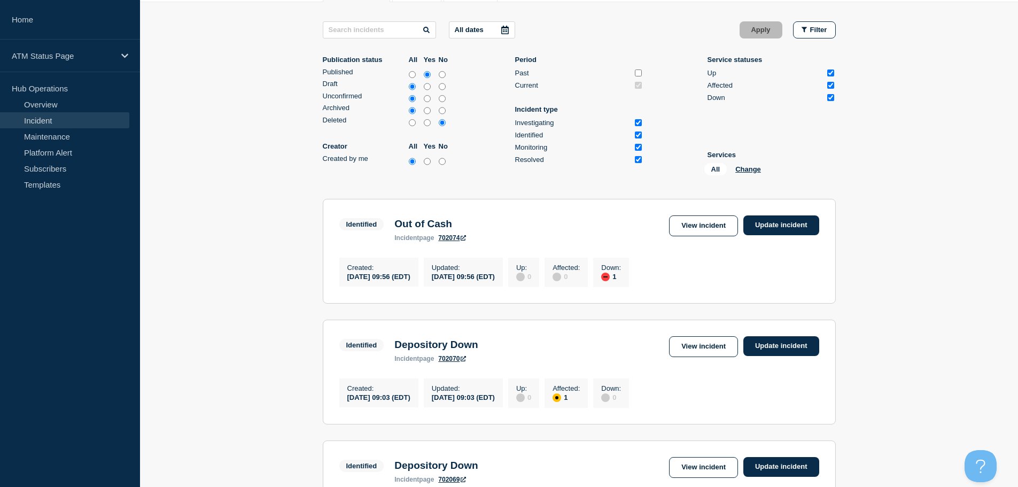
scroll to position [141, 0]
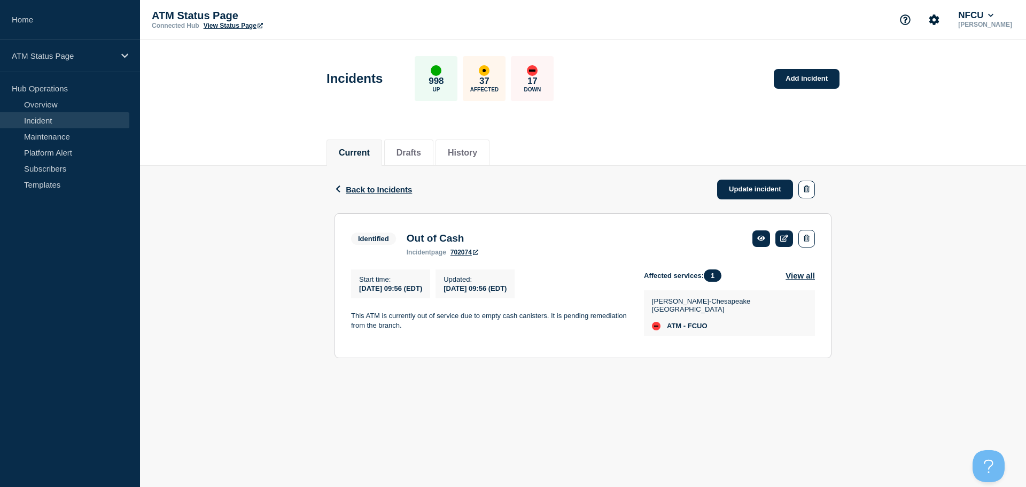
click at [652, 93] on div "Incidents 998 Up 37 Affected 17 Down Add incident" at bounding box center [583, 74] width 537 height 65
click at [825, 79] on link "Add incident" at bounding box center [807, 79] width 66 height 20
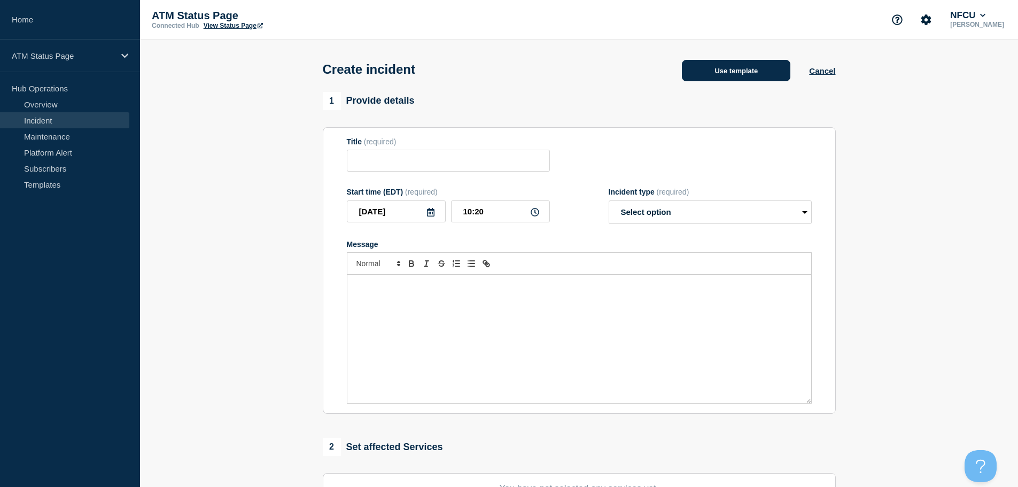
click at [749, 72] on button "Use template" at bounding box center [736, 70] width 109 height 21
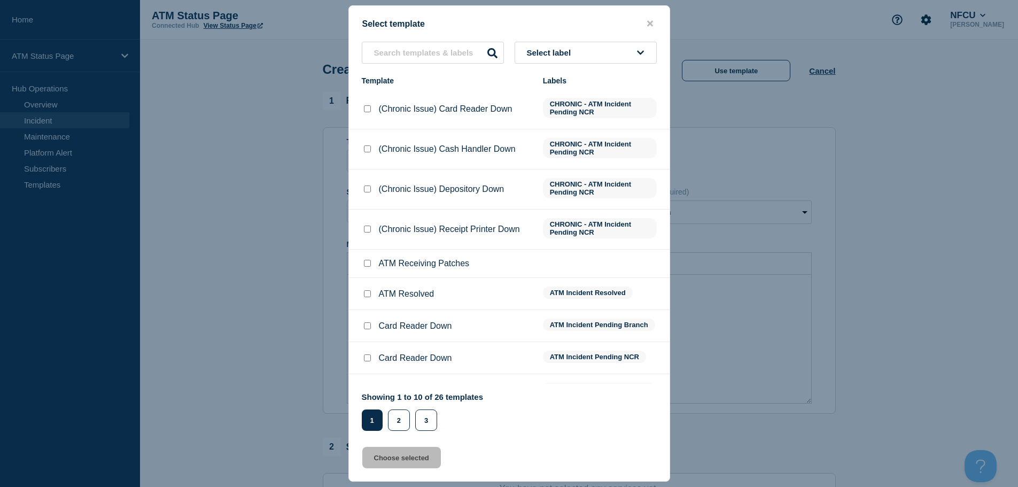
click at [584, 44] on button "Select label" at bounding box center [586, 53] width 142 height 22
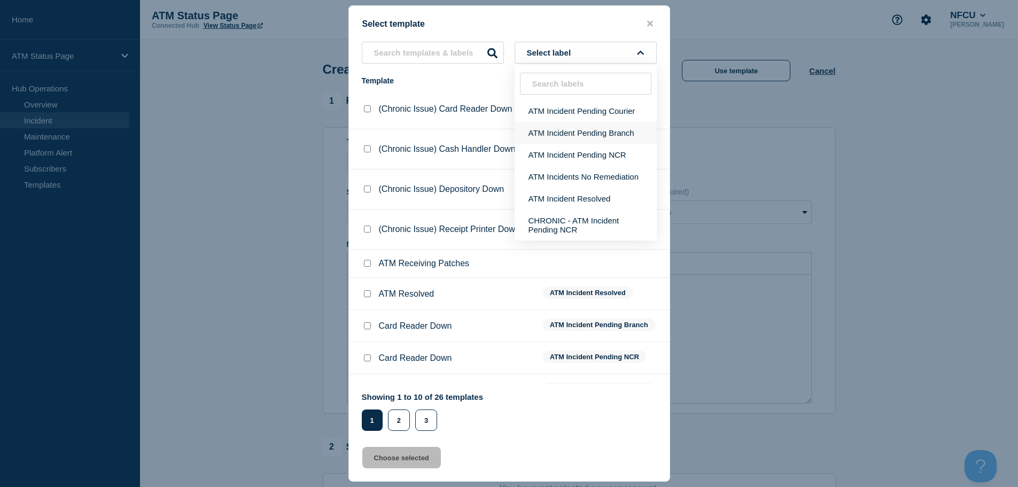
click at [584, 138] on button "ATM Incident Pending Branch" at bounding box center [586, 133] width 142 height 22
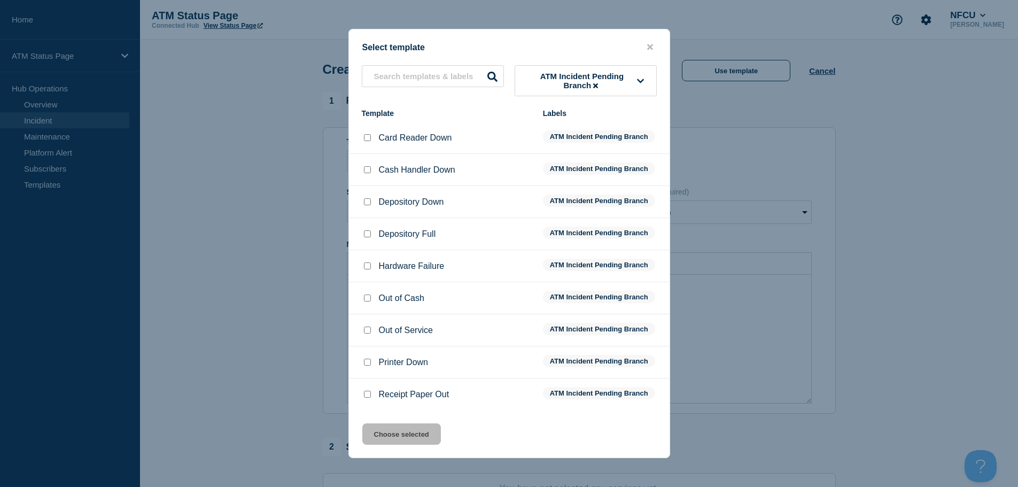
click at [365, 169] on input "Cash Handler Down checkbox" at bounding box center [367, 169] width 7 height 7
click at [391, 440] on button "Choose selected" at bounding box center [401, 433] width 79 height 21
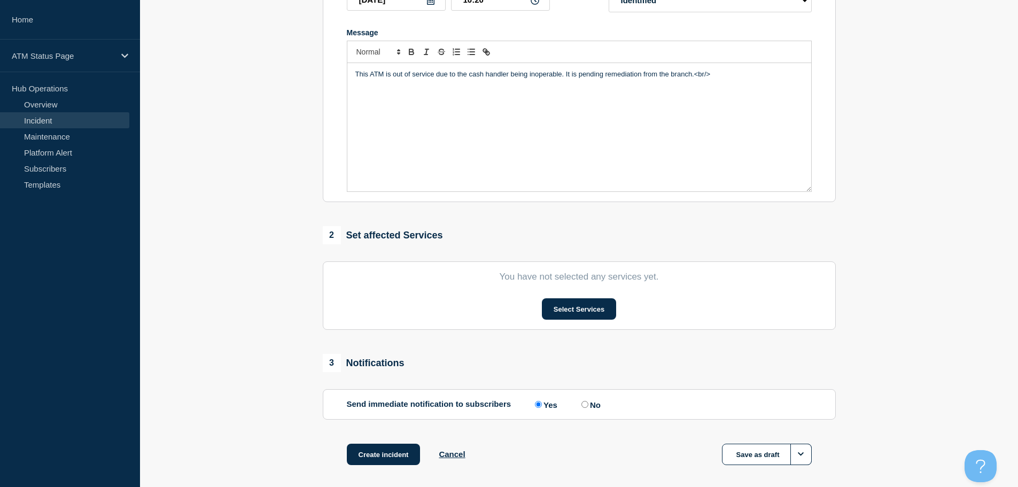
scroll to position [214, 0]
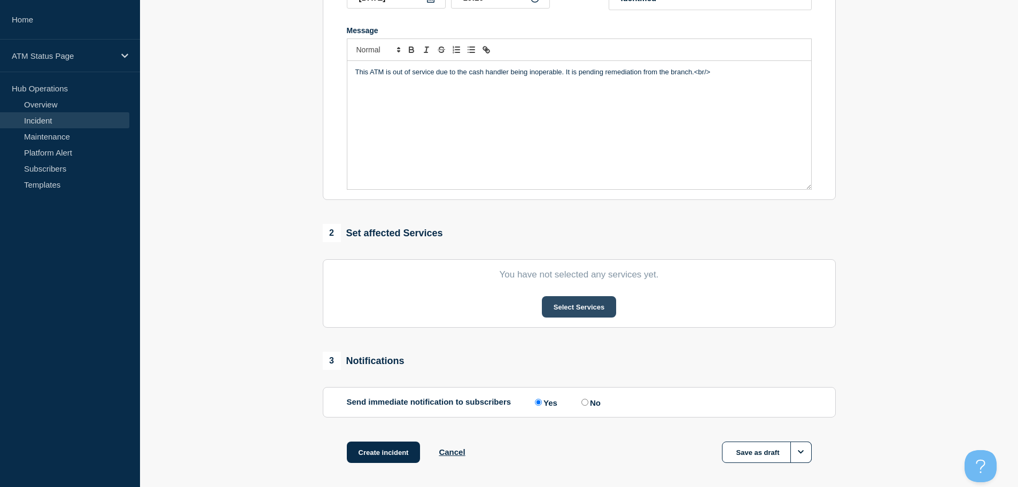
click at [556, 308] on button "Select Services" at bounding box center [579, 306] width 74 height 21
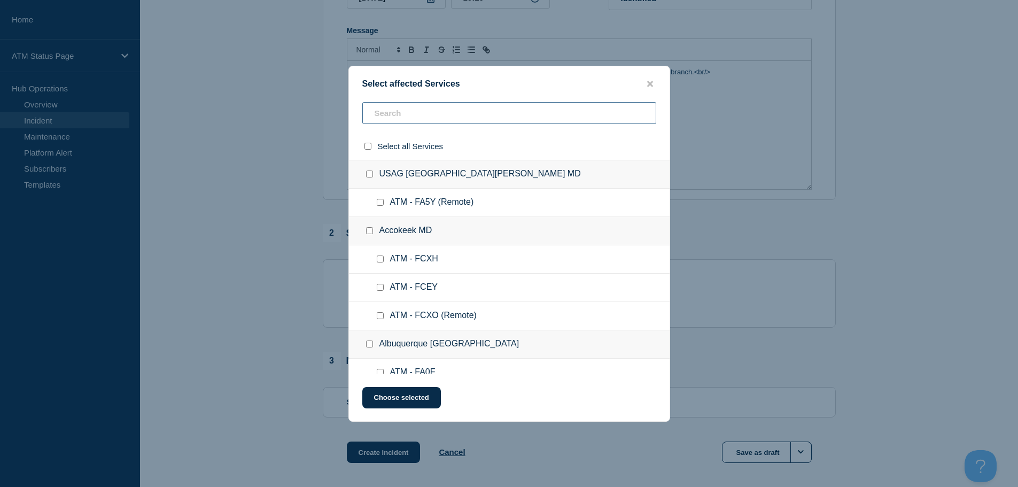
click at [423, 111] on input "text" at bounding box center [509, 113] width 294 height 22
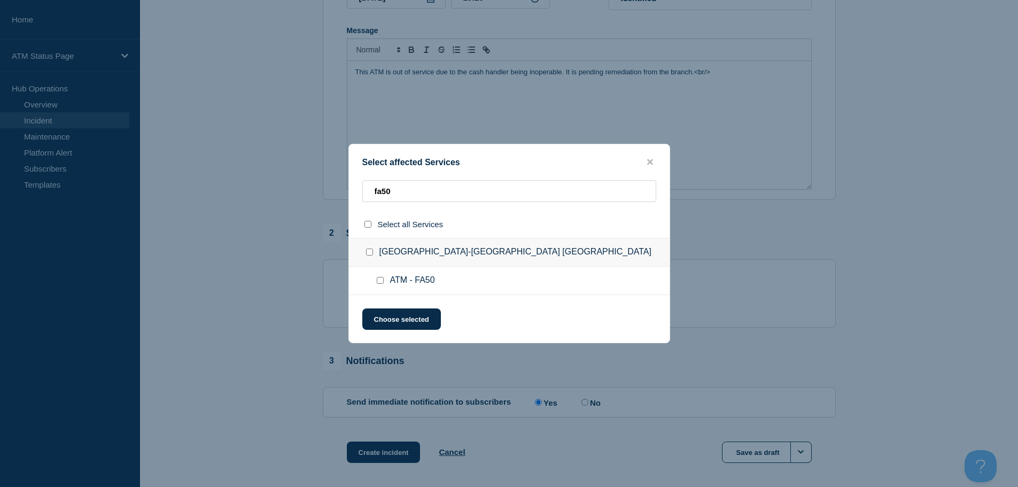
click at [380, 285] on div at bounding box center [383, 280] width 16 height 11
click at [380, 279] on input "ATM - FA50 checkbox" at bounding box center [380, 280] width 7 height 7
click at [400, 319] on button "Choose selected" at bounding box center [401, 318] width 79 height 21
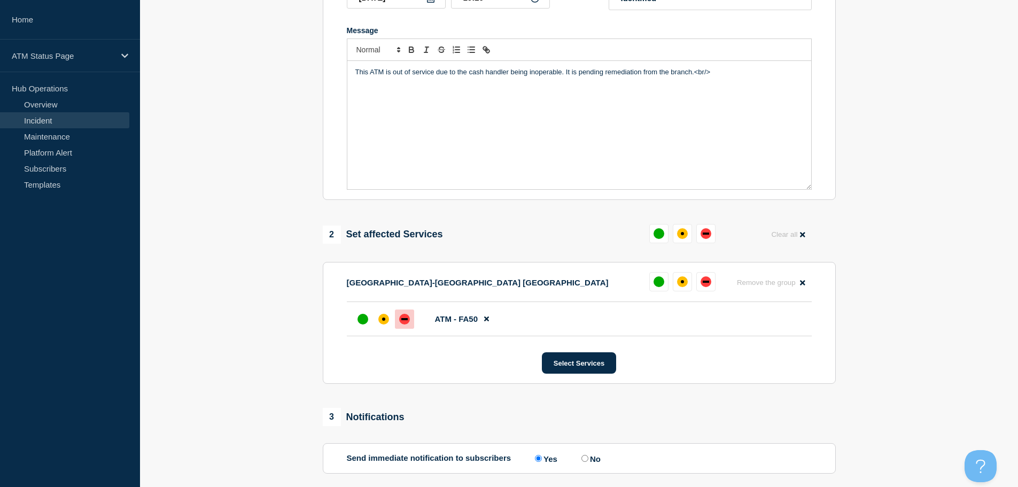
click at [402, 324] on div "down" at bounding box center [404, 319] width 11 height 11
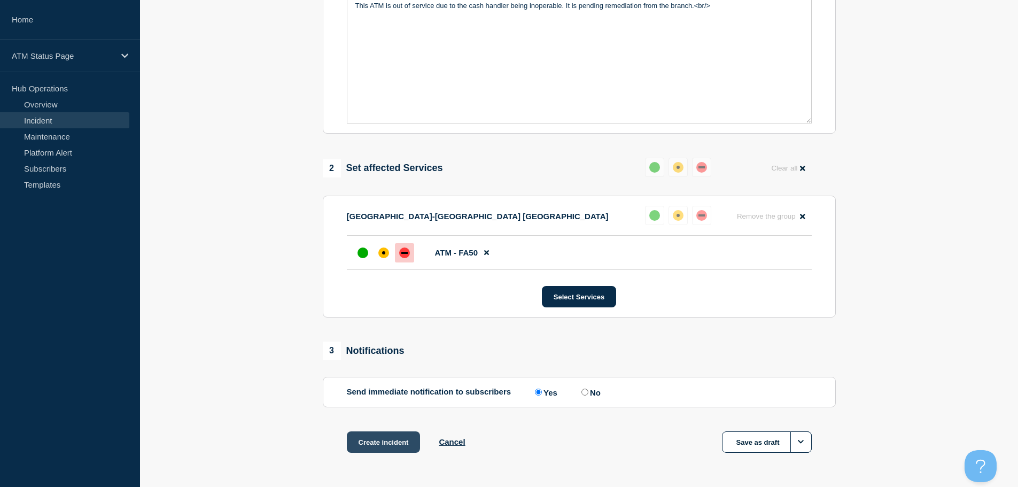
scroll to position [318, 0]
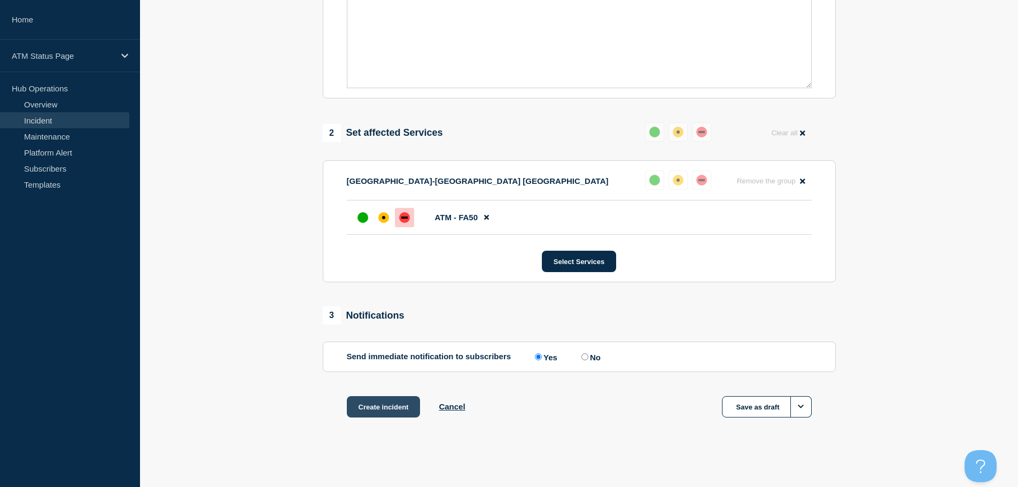
click at [366, 414] on button "Create incident" at bounding box center [384, 406] width 74 height 21
